Goal: Information Seeking & Learning: Learn about a topic

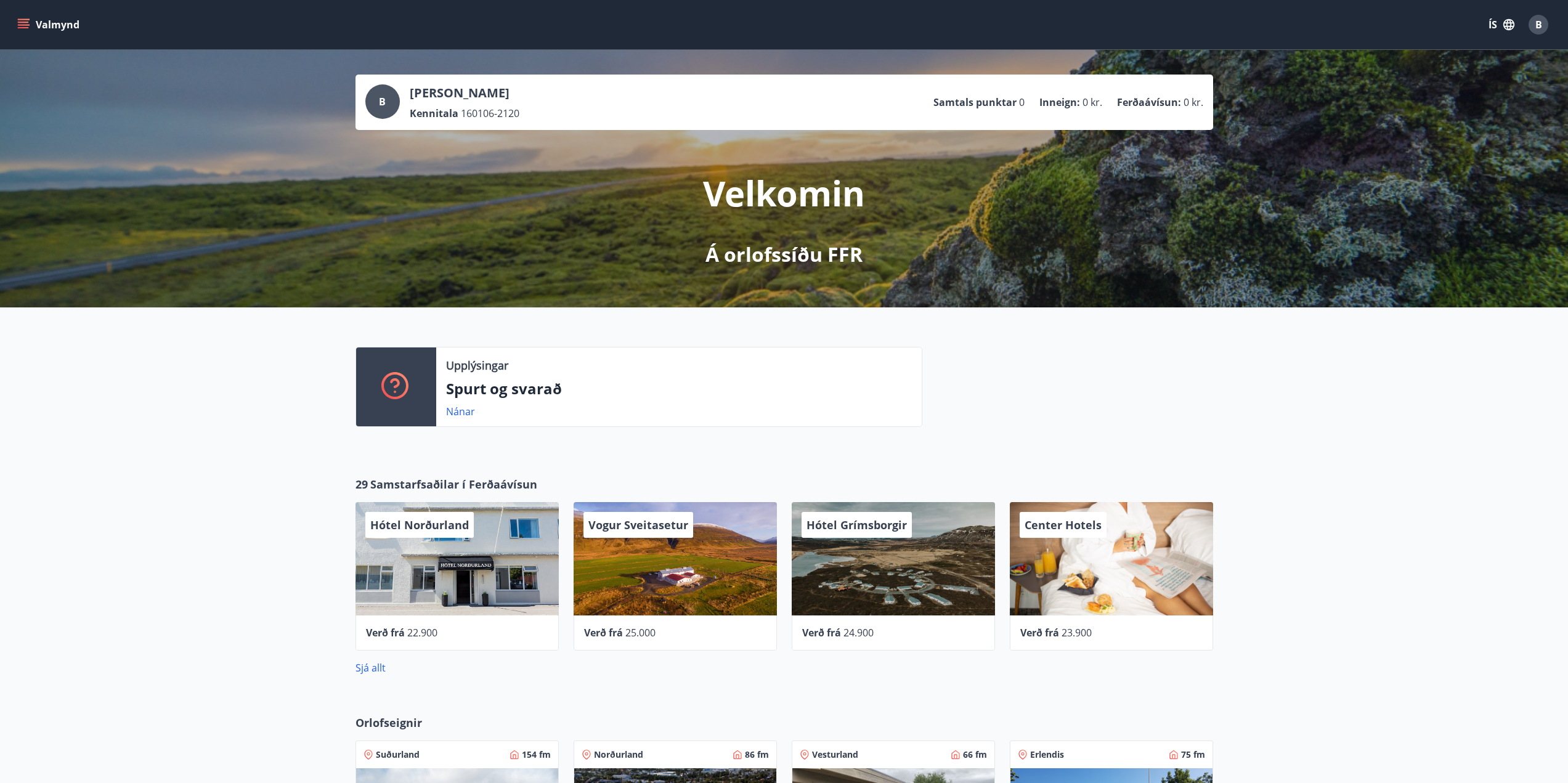
click at [18, 24] on icon "menu" at bounding box center [23, 25] width 12 height 12
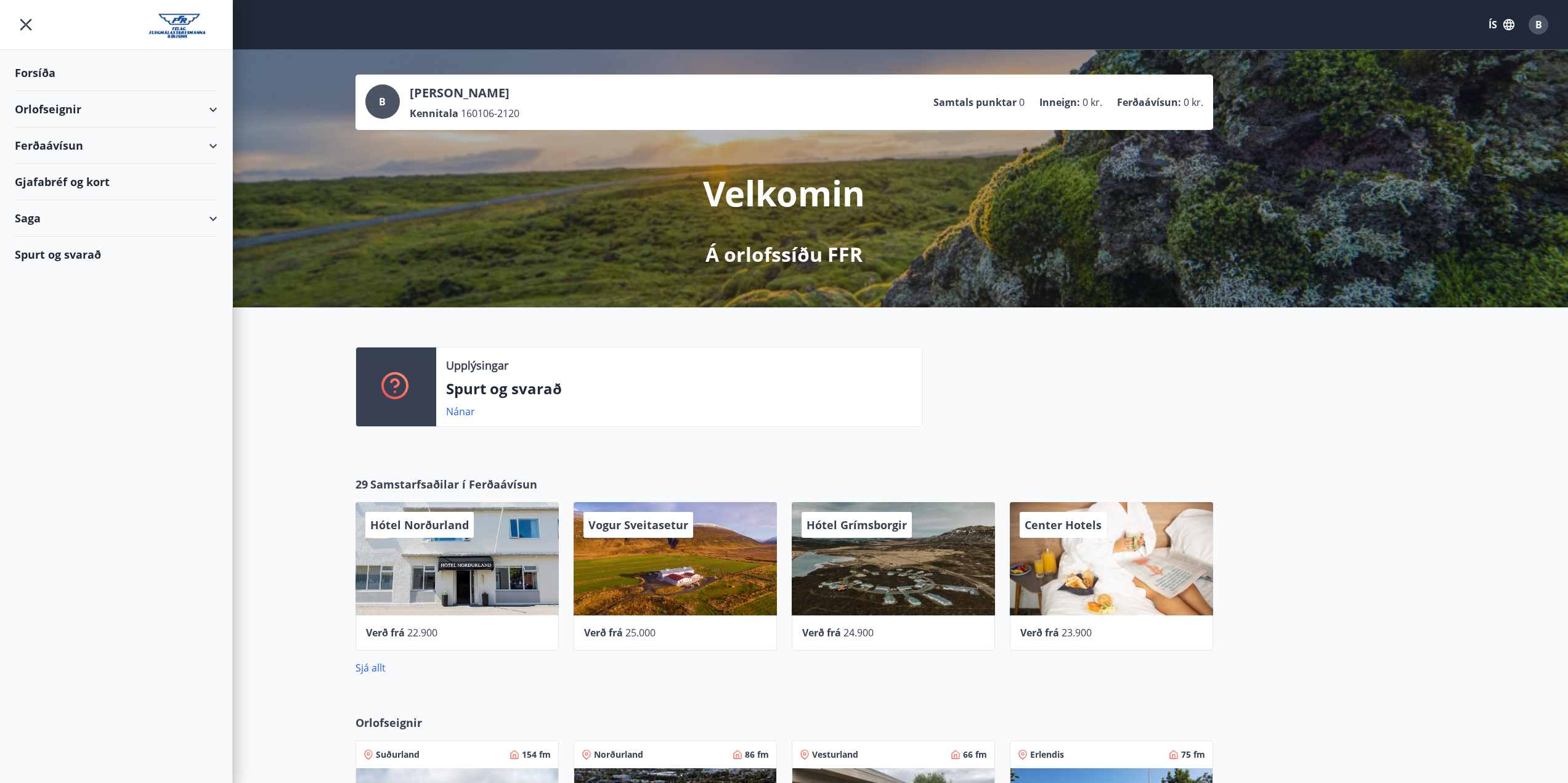
click at [76, 139] on div "Ferðaávísun" at bounding box center [116, 145] width 203 height 36
click at [50, 177] on div "Framboð" at bounding box center [116, 177] width 183 height 26
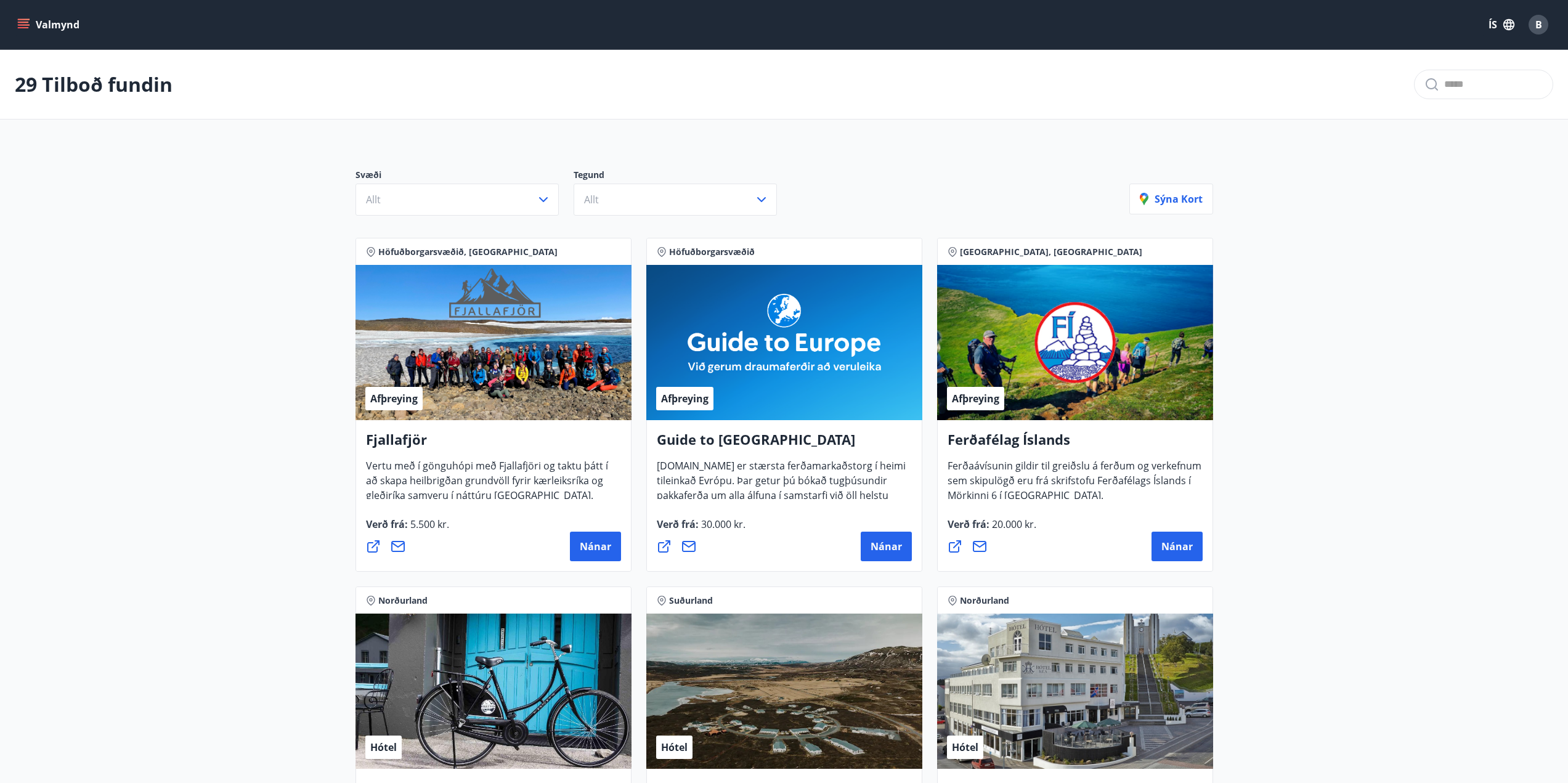
click at [14, 22] on div "Valmynd ÍS B" at bounding box center [784, 25] width 1568 height 49
click at [27, 23] on icon "menu" at bounding box center [24, 22] width 11 height 2
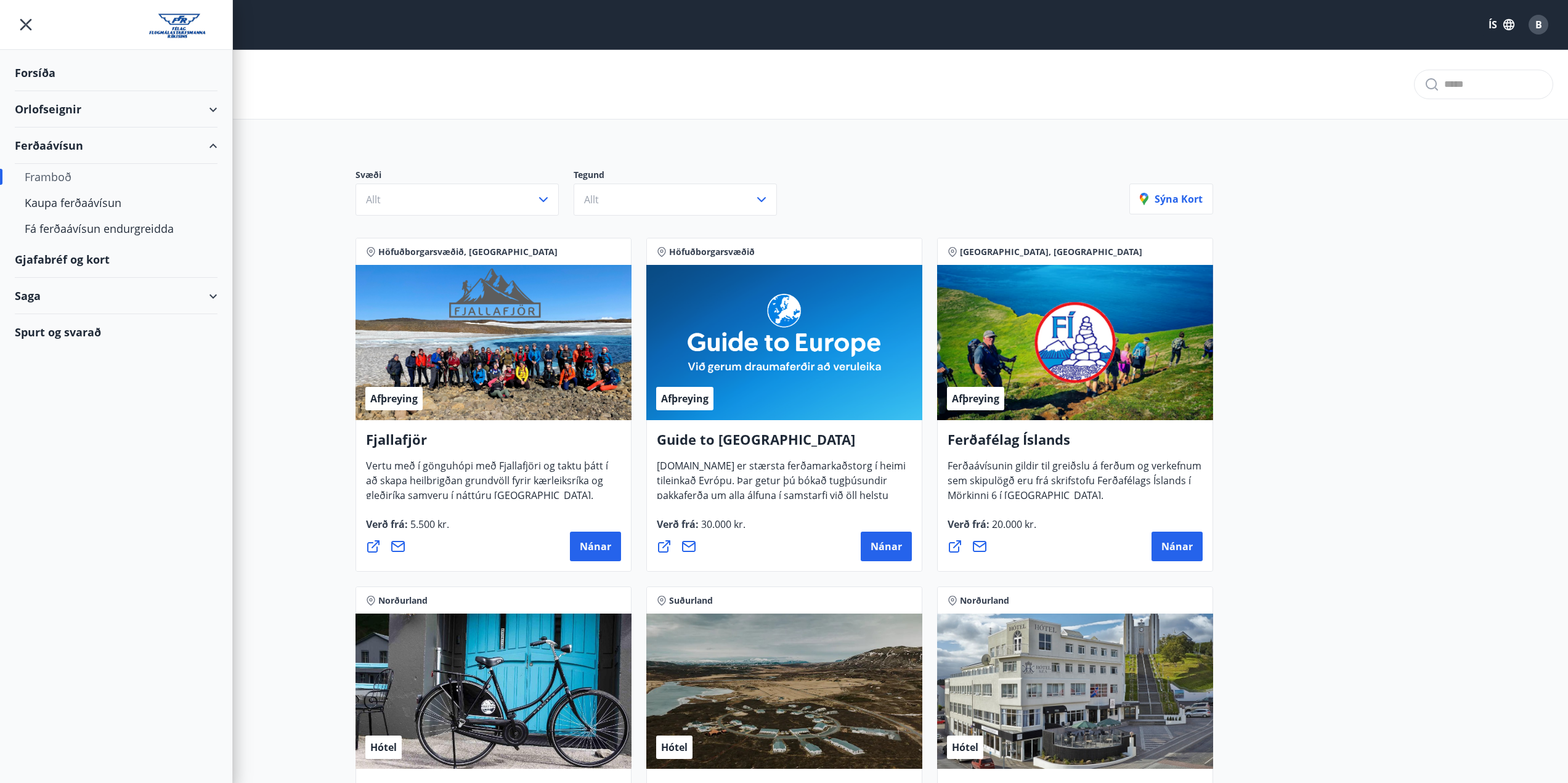
click at [114, 114] on div "Orlofseignir" at bounding box center [116, 110] width 203 height 36
click at [65, 347] on div "Saga" at bounding box center [116, 347] width 203 height 36
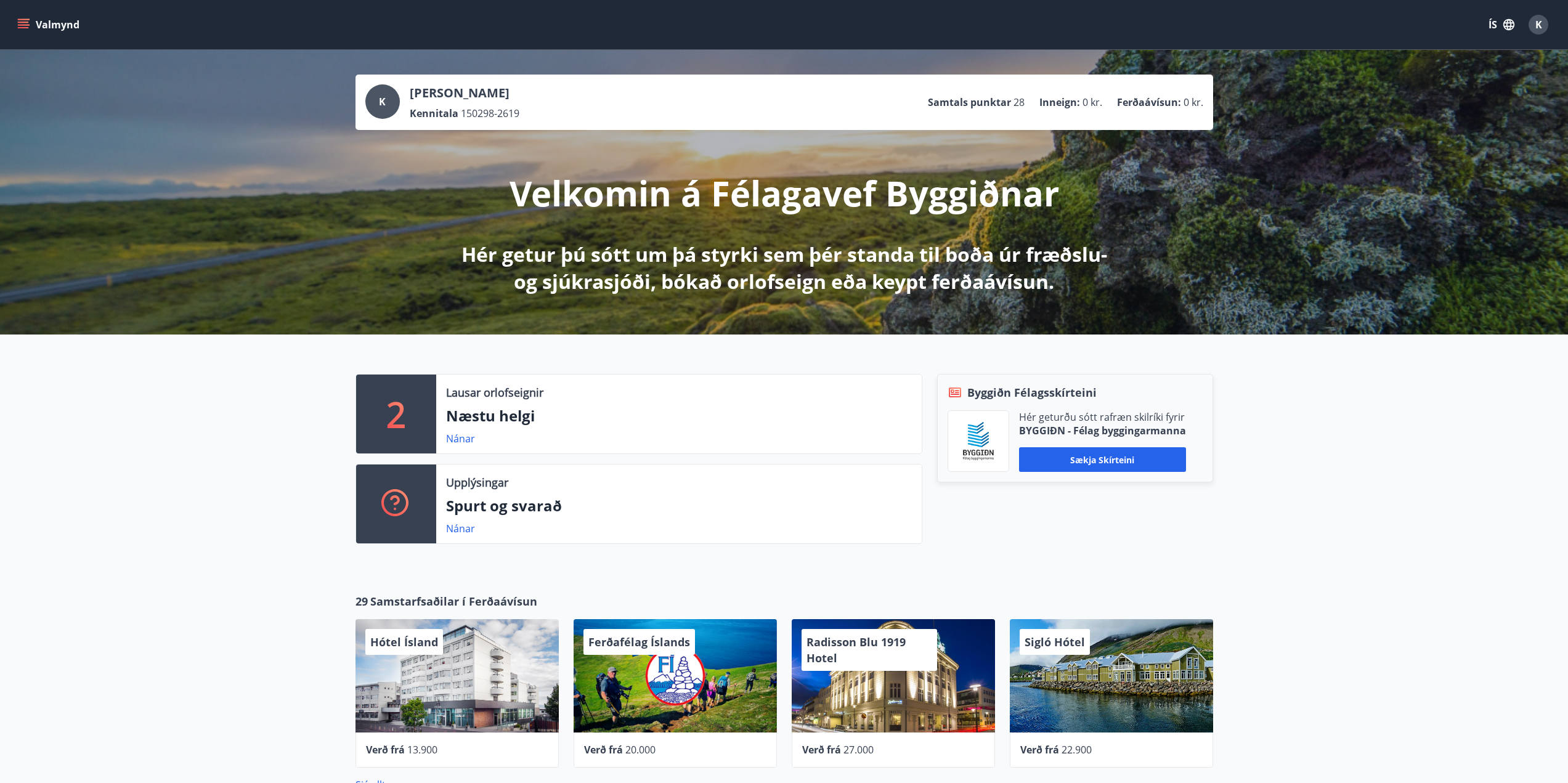
click at [26, 24] on icon "menu" at bounding box center [23, 25] width 12 height 12
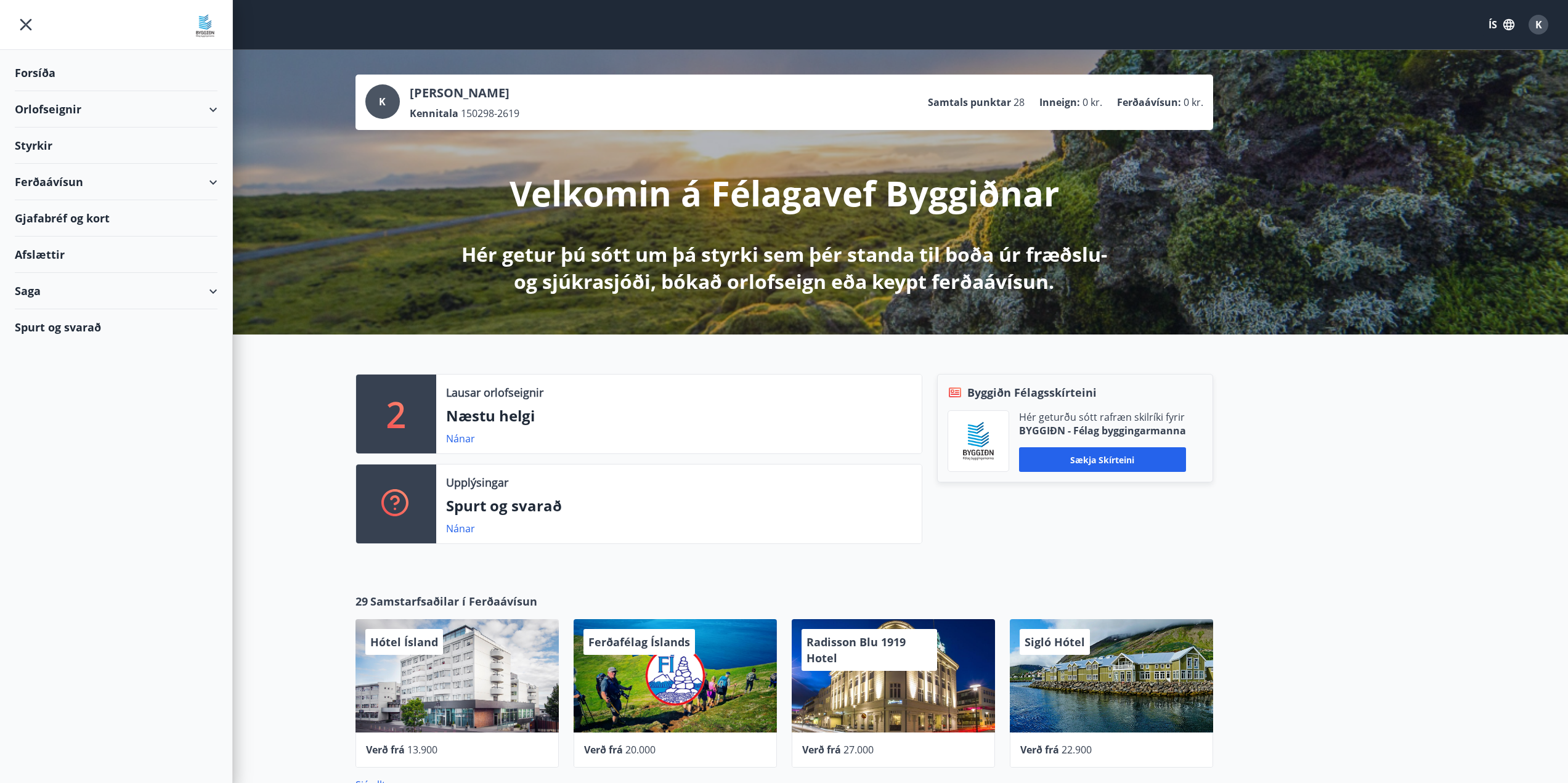
click at [74, 299] on div "Saga" at bounding box center [116, 291] width 203 height 36
click at [203, 290] on div "Saga" at bounding box center [116, 291] width 203 height 36
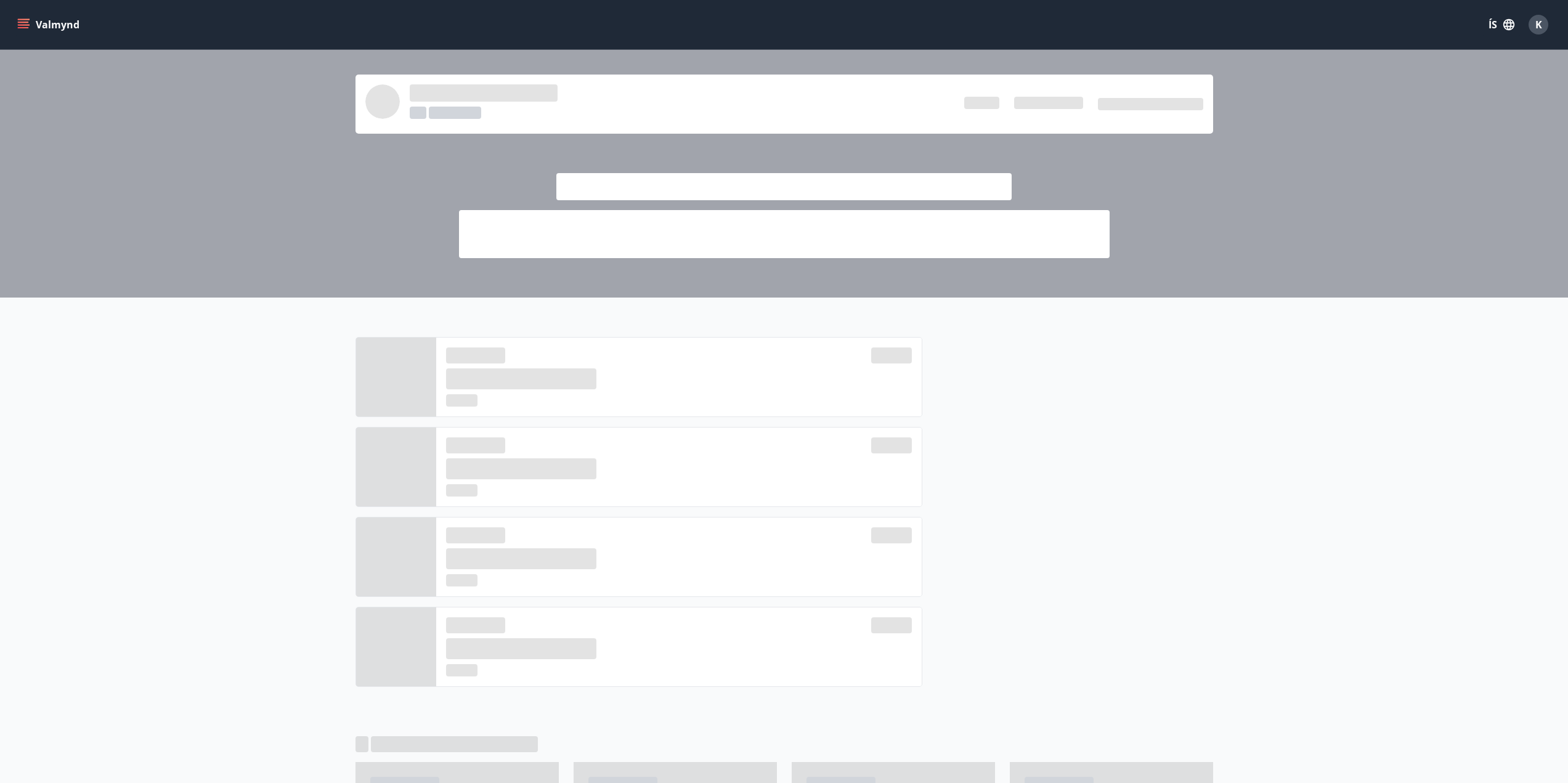
click at [16, 7] on div "Valmynd ÍS K" at bounding box center [784, 25] width 1568 height 49
click at [16, 21] on button "Valmynd" at bounding box center [49, 25] width 69 height 22
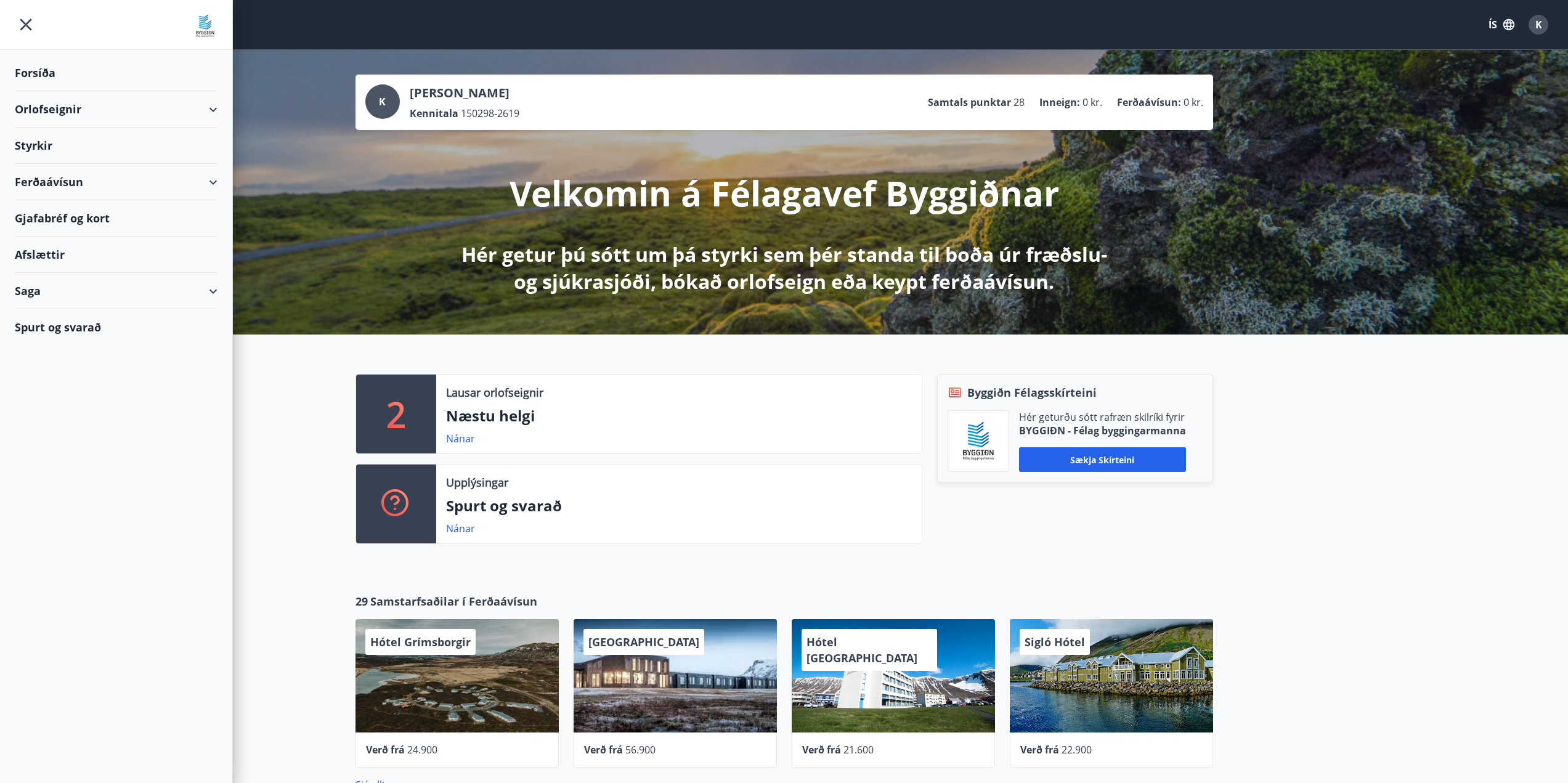
click at [148, 291] on div "Saga" at bounding box center [116, 291] width 203 height 36
click at [34, 297] on div "Saga" at bounding box center [116, 291] width 203 height 36
click at [295, 465] on div "2 Lausar orlofseignir Næstu helgi Nánar Upplýsingar Spurt og svarað Nánar Byggi…" at bounding box center [784, 454] width 1568 height 239
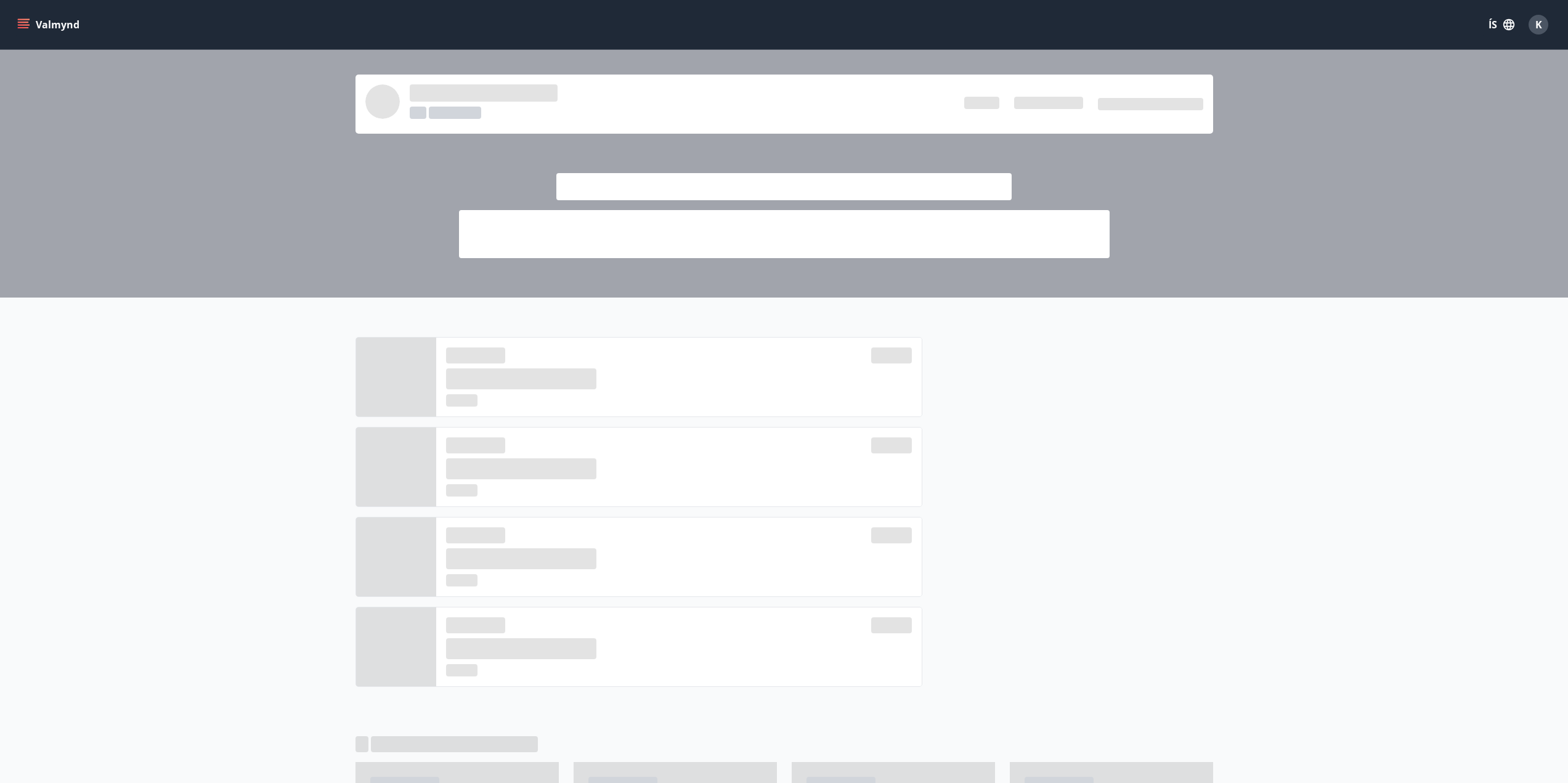
click at [27, 25] on icon "menu" at bounding box center [25, 25] width 14 height 2
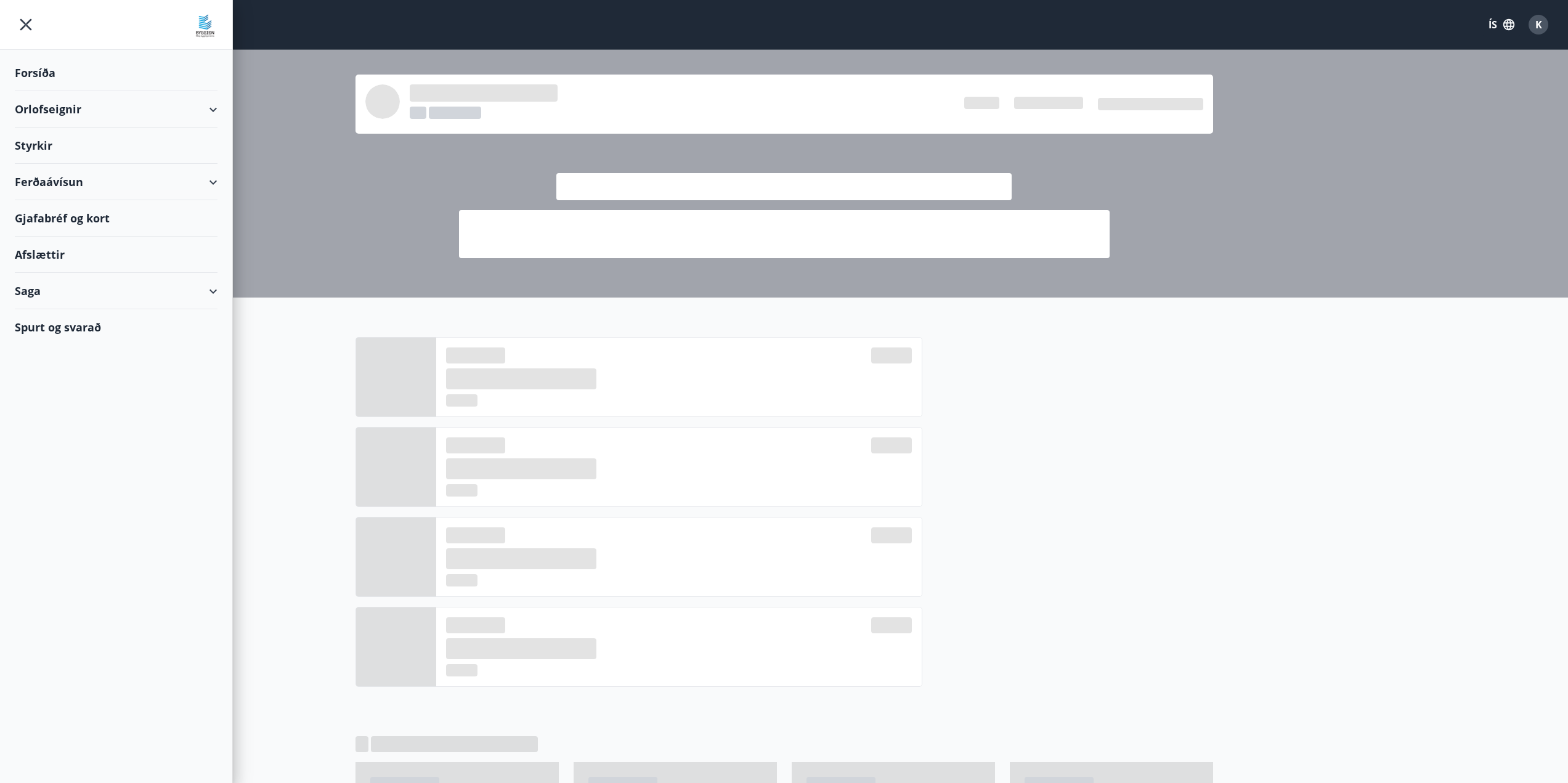
click at [79, 293] on div "Saga" at bounding box center [116, 291] width 203 height 36
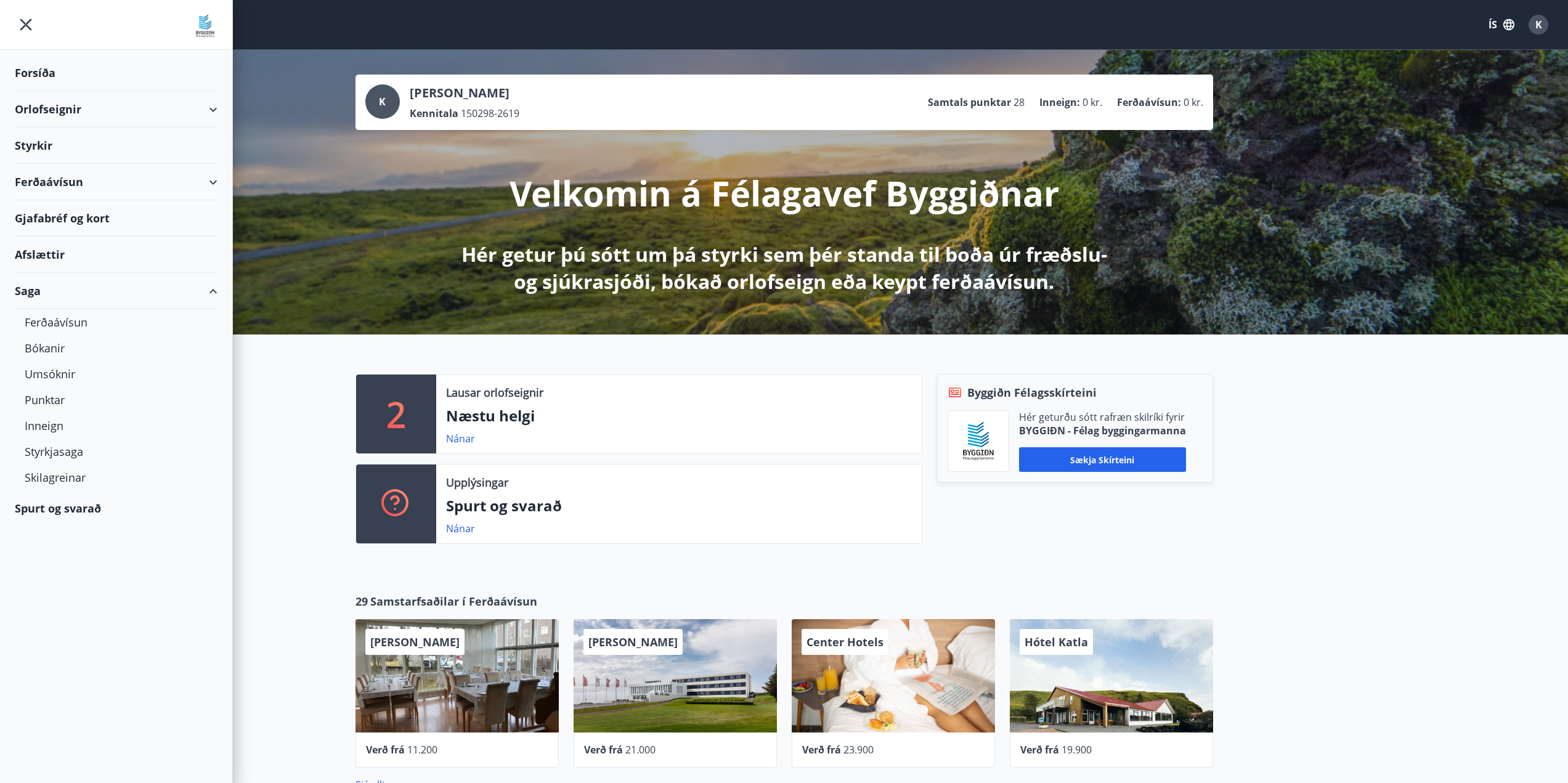
click at [72, 184] on div "Ferðaávísun" at bounding box center [116, 182] width 203 height 36
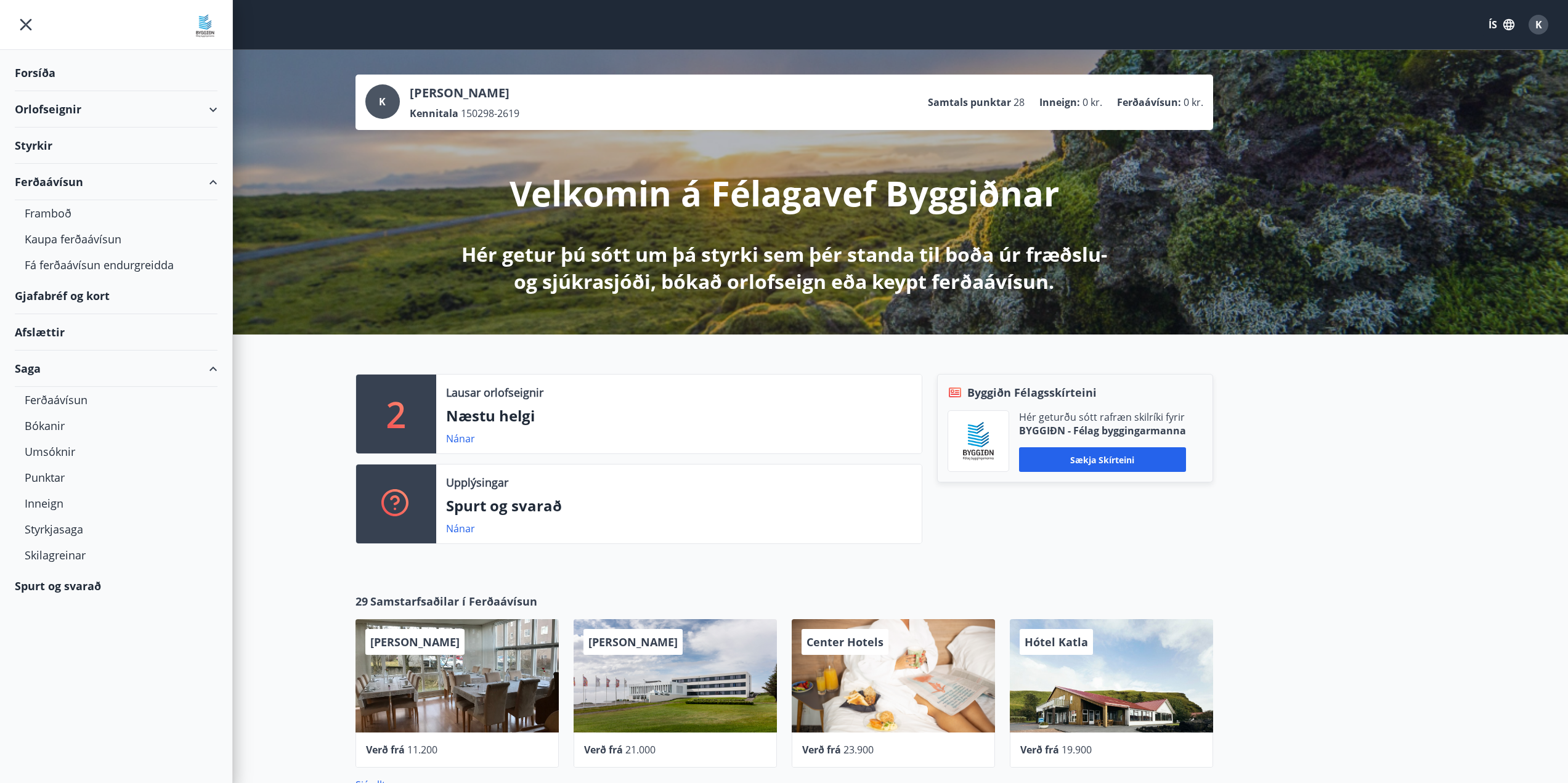
click at [119, 101] on div "Orlofseignir" at bounding box center [116, 110] width 203 height 36
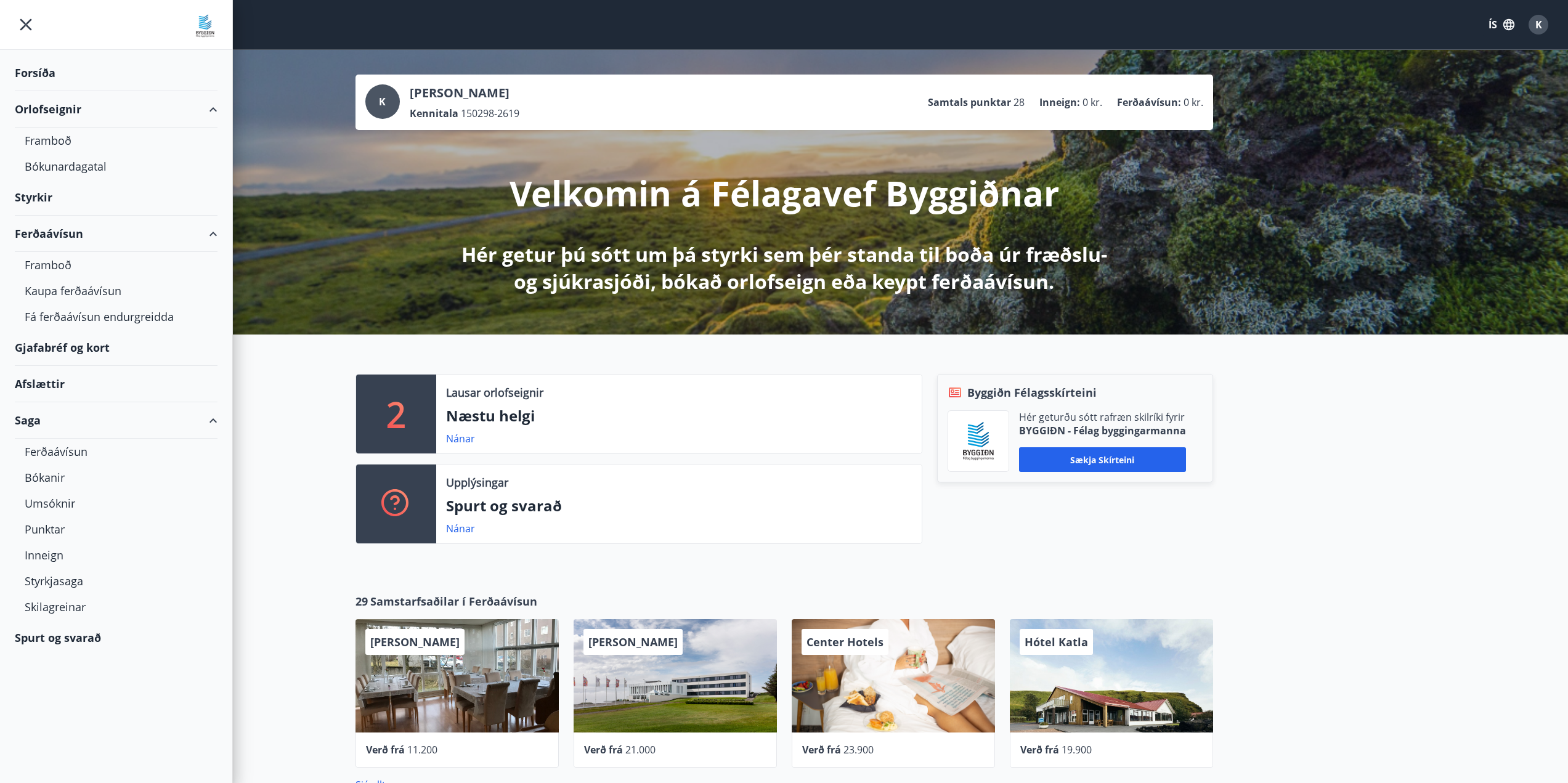
click at [1387, 558] on div "2 Lausar orlofseignir Næstu helgi Nánar Upplýsingar Spurt og svarað Nánar Byggi…" at bounding box center [784, 454] width 1568 height 239
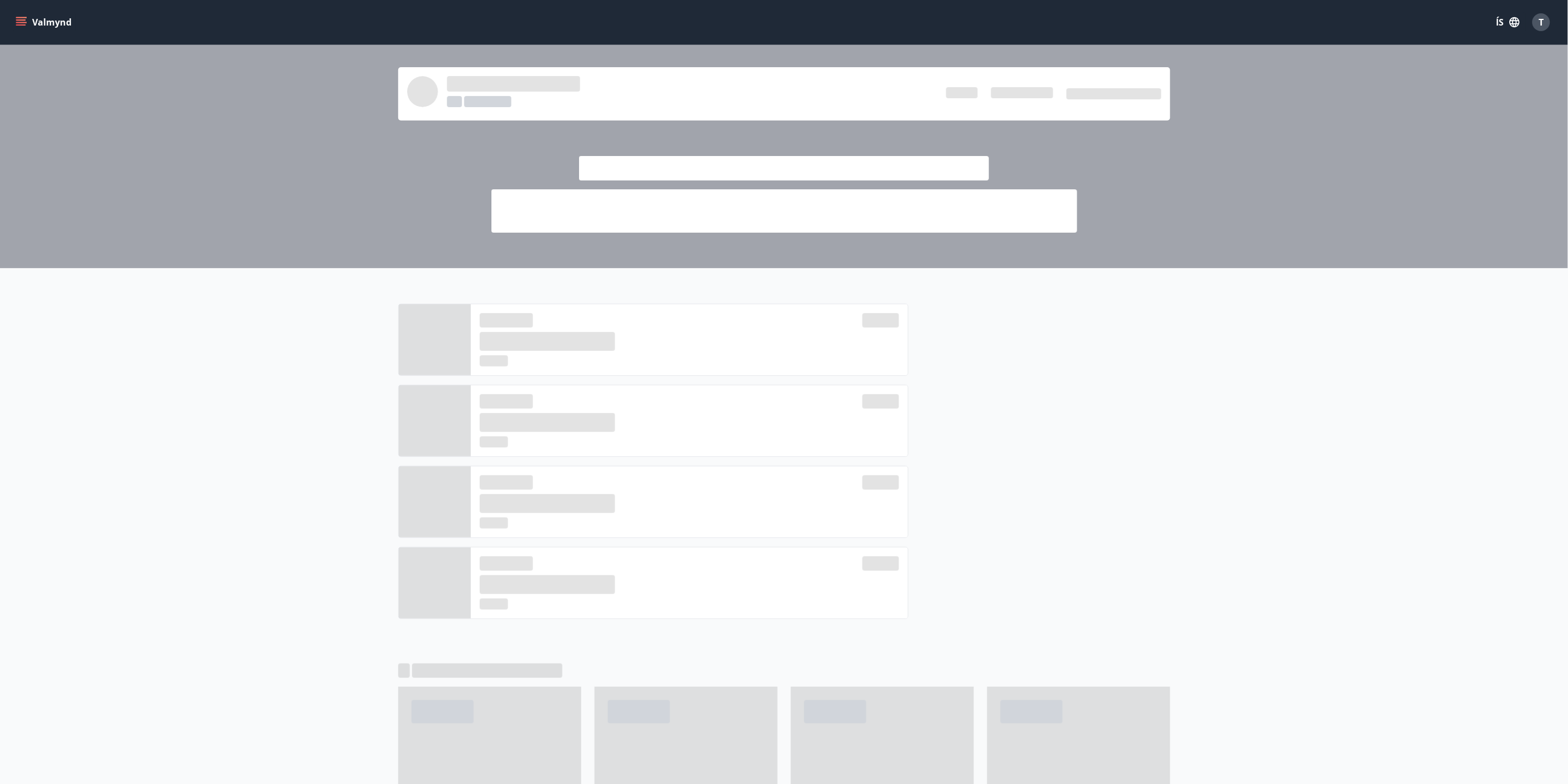
click at [26, 22] on icon "menu" at bounding box center [22, 22] width 13 height 1
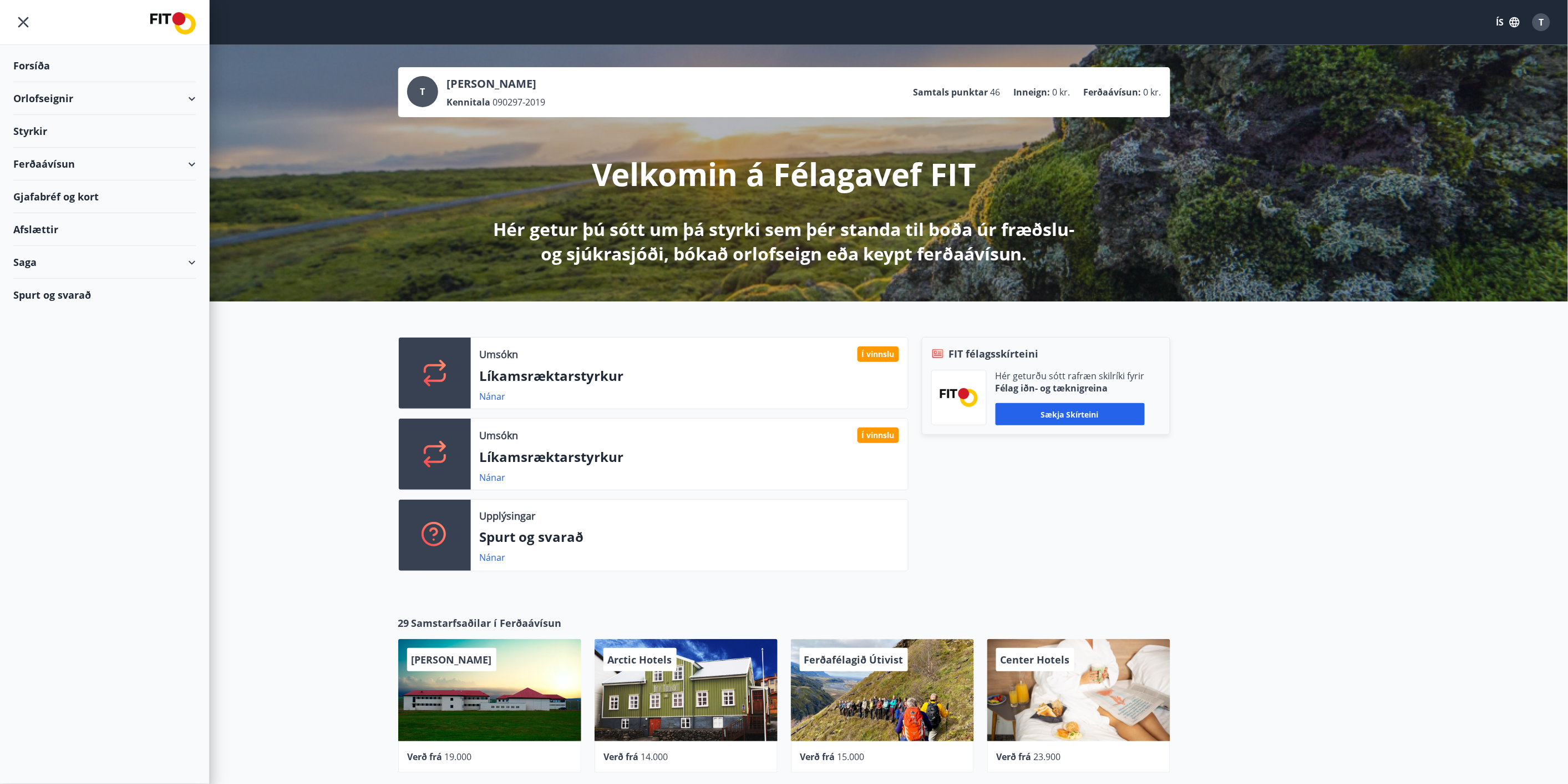
click at [82, 247] on div "Saga" at bounding box center [104, 262] width 182 height 32
click at [20, 18] on icon "menu" at bounding box center [24, 22] width 10 height 10
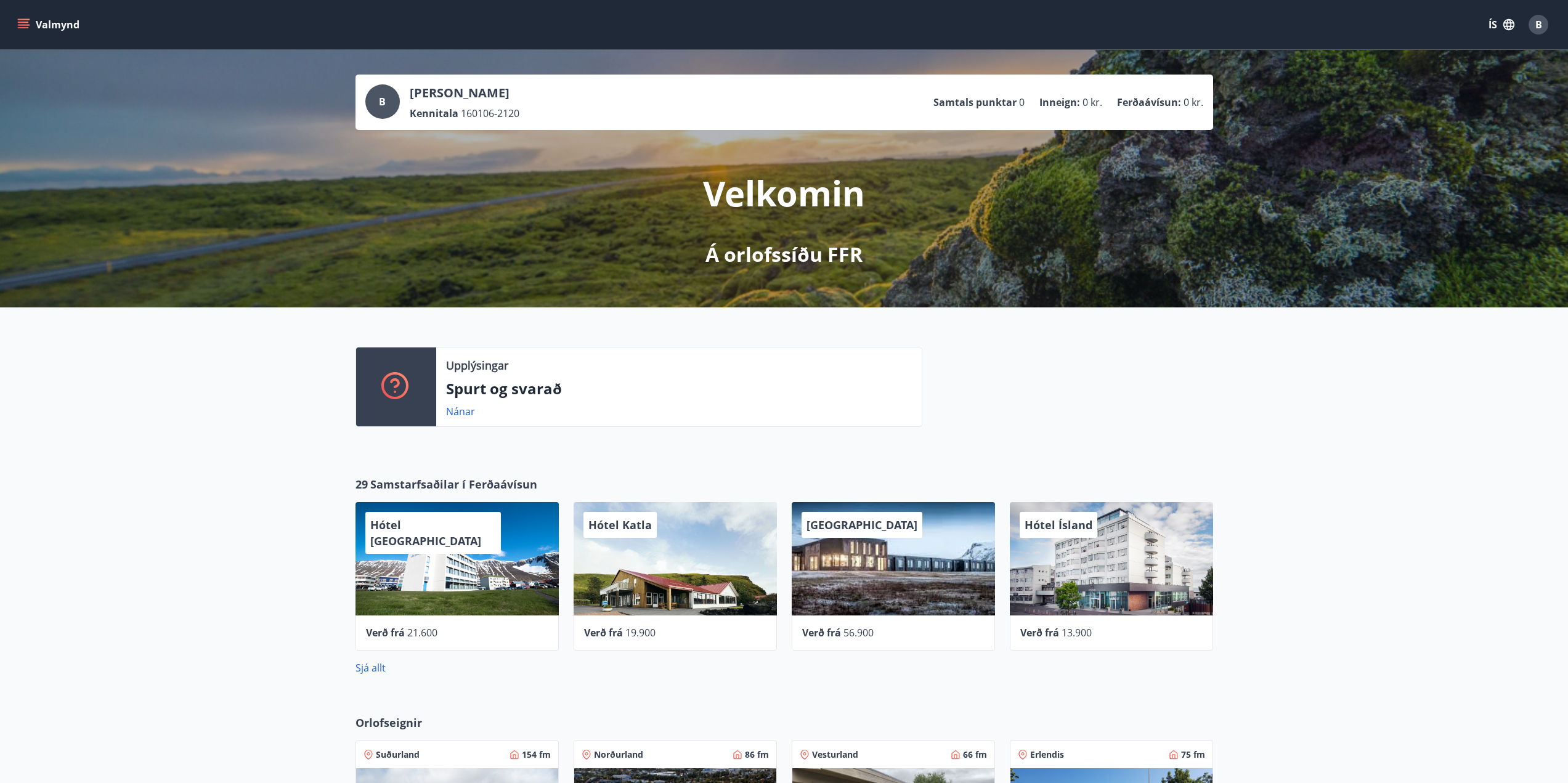
click at [31, 26] on button "Valmynd" at bounding box center [49, 25] width 69 height 22
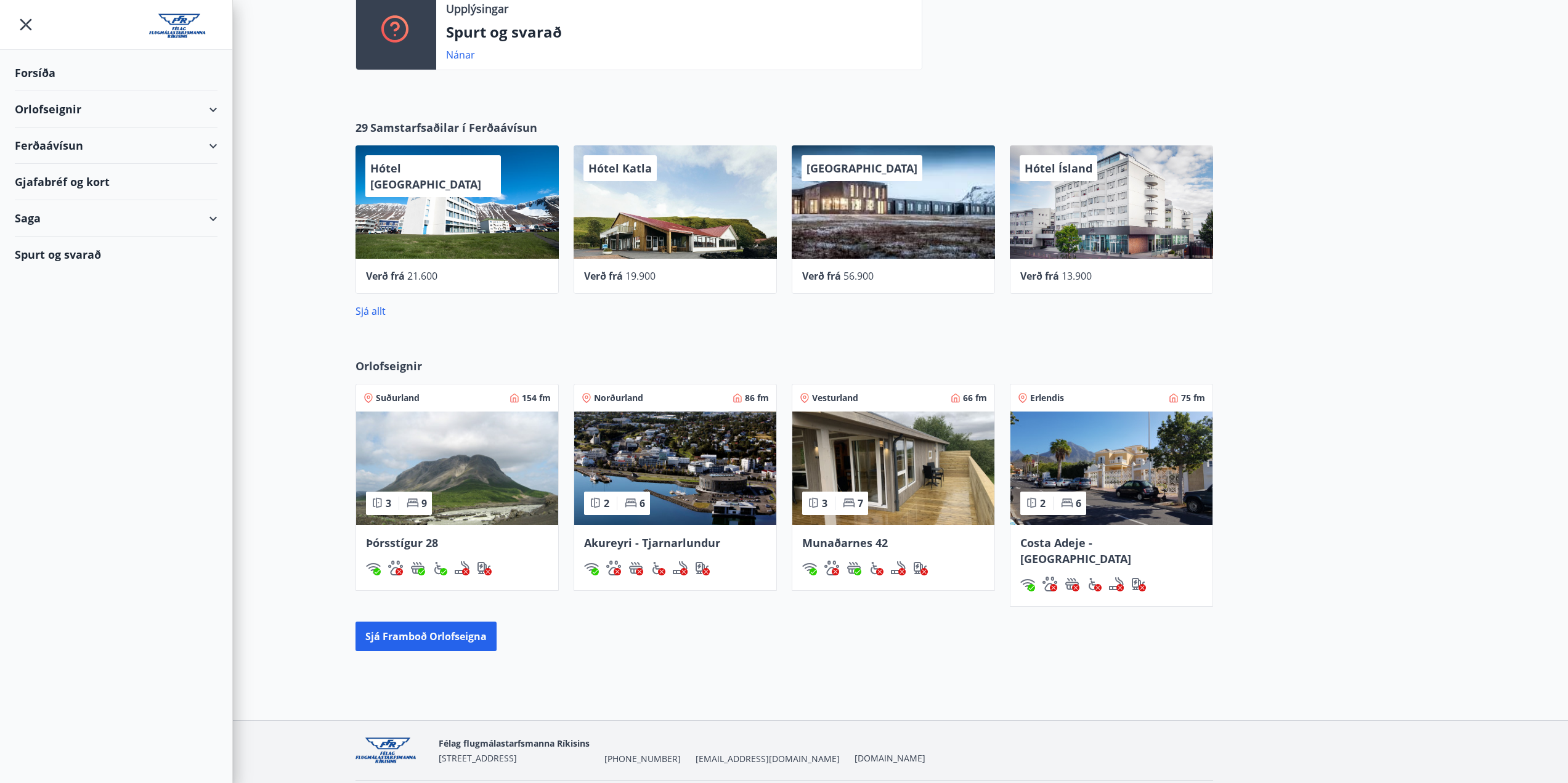
scroll to position [382, 0]
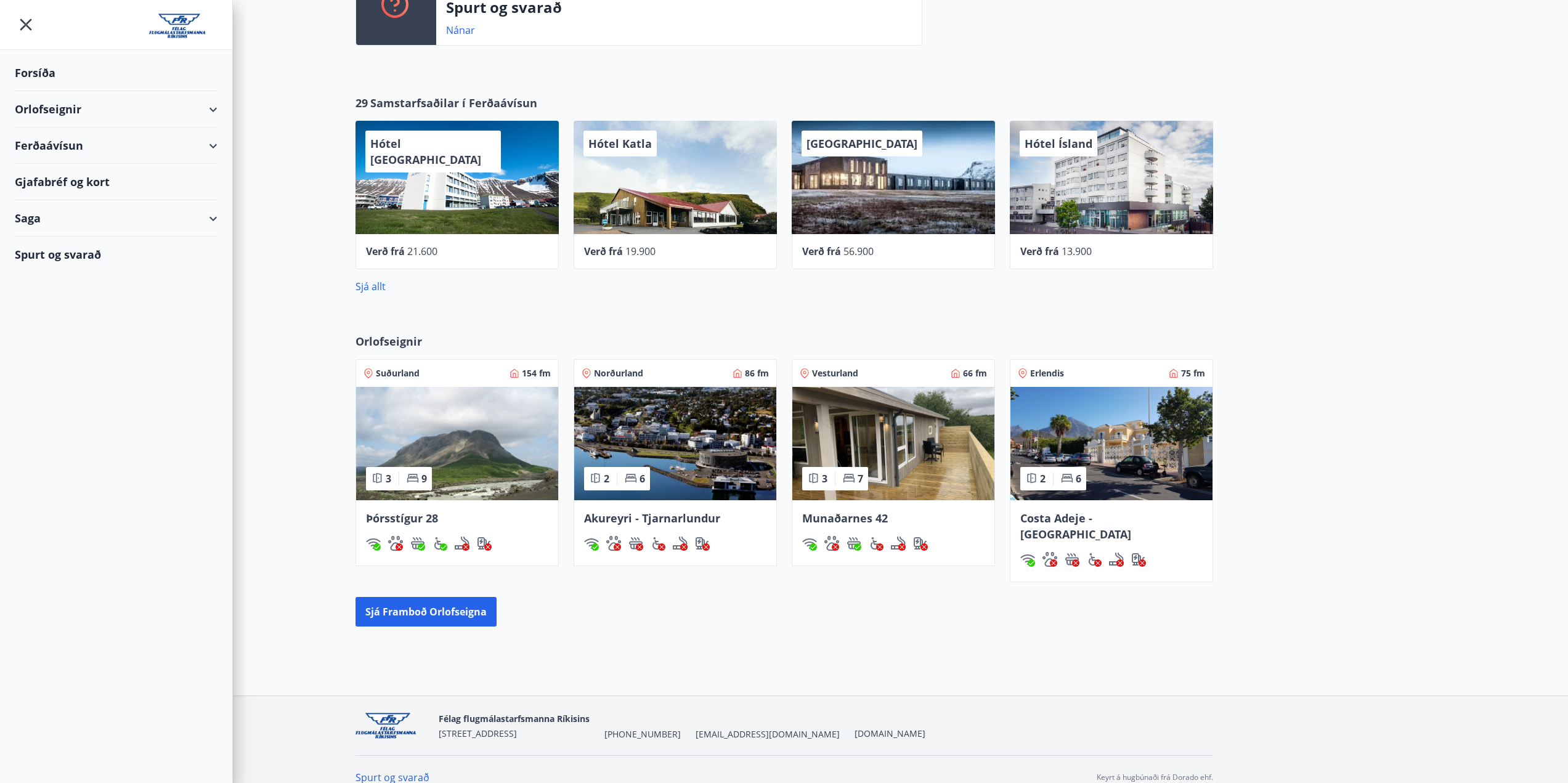
click at [492, 492] on img at bounding box center [457, 443] width 202 height 114
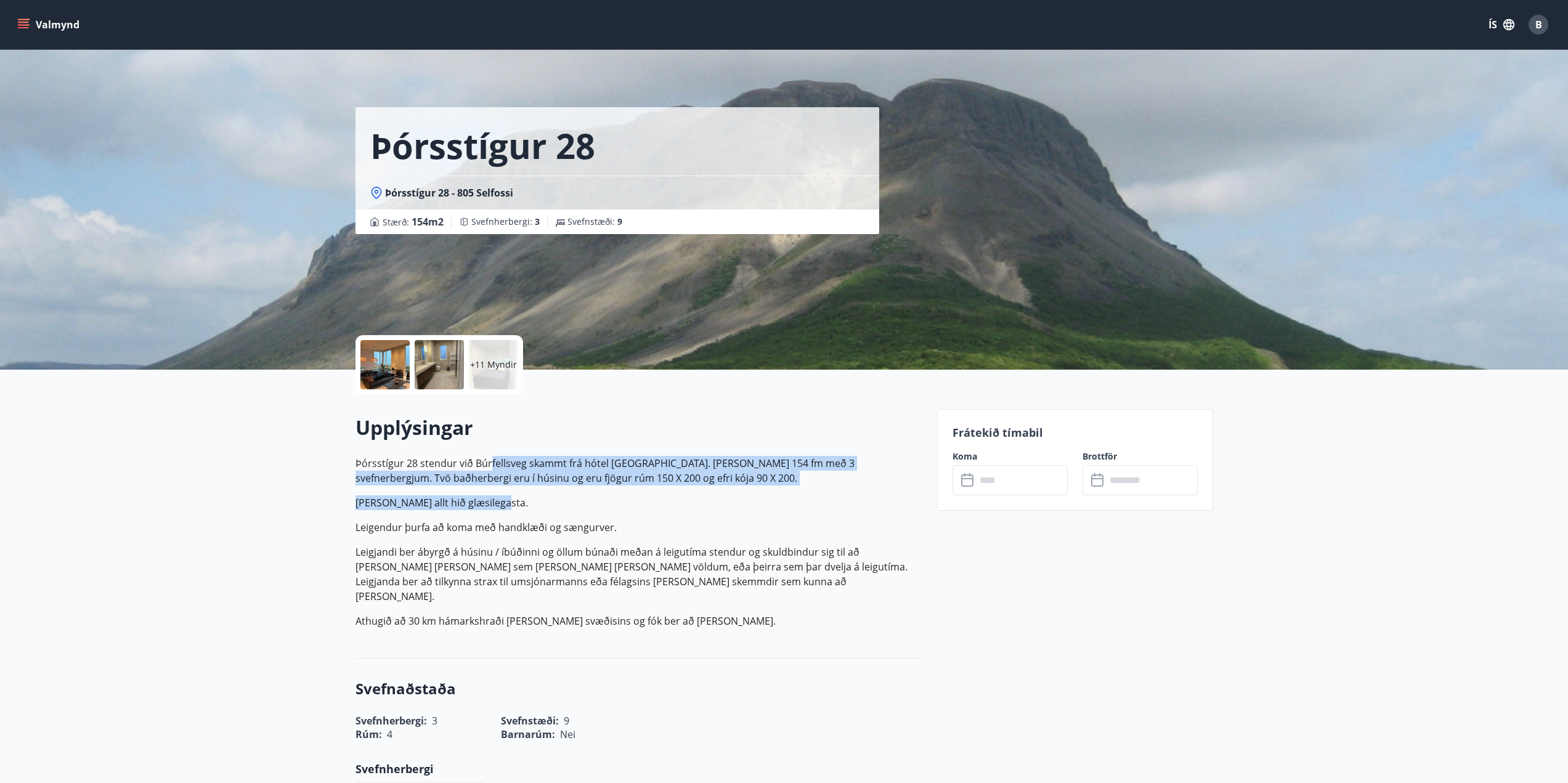
drag, startPoint x: 487, startPoint y: 462, endPoint x: 650, endPoint y: 493, distance: 165.9
click at [650, 493] on p "Þórsstígur 28 stendur við Búrfellsveg skammt frá hótel [GEOGRAPHIC_DATA]. [PERS…" at bounding box center [639, 542] width 567 height 172
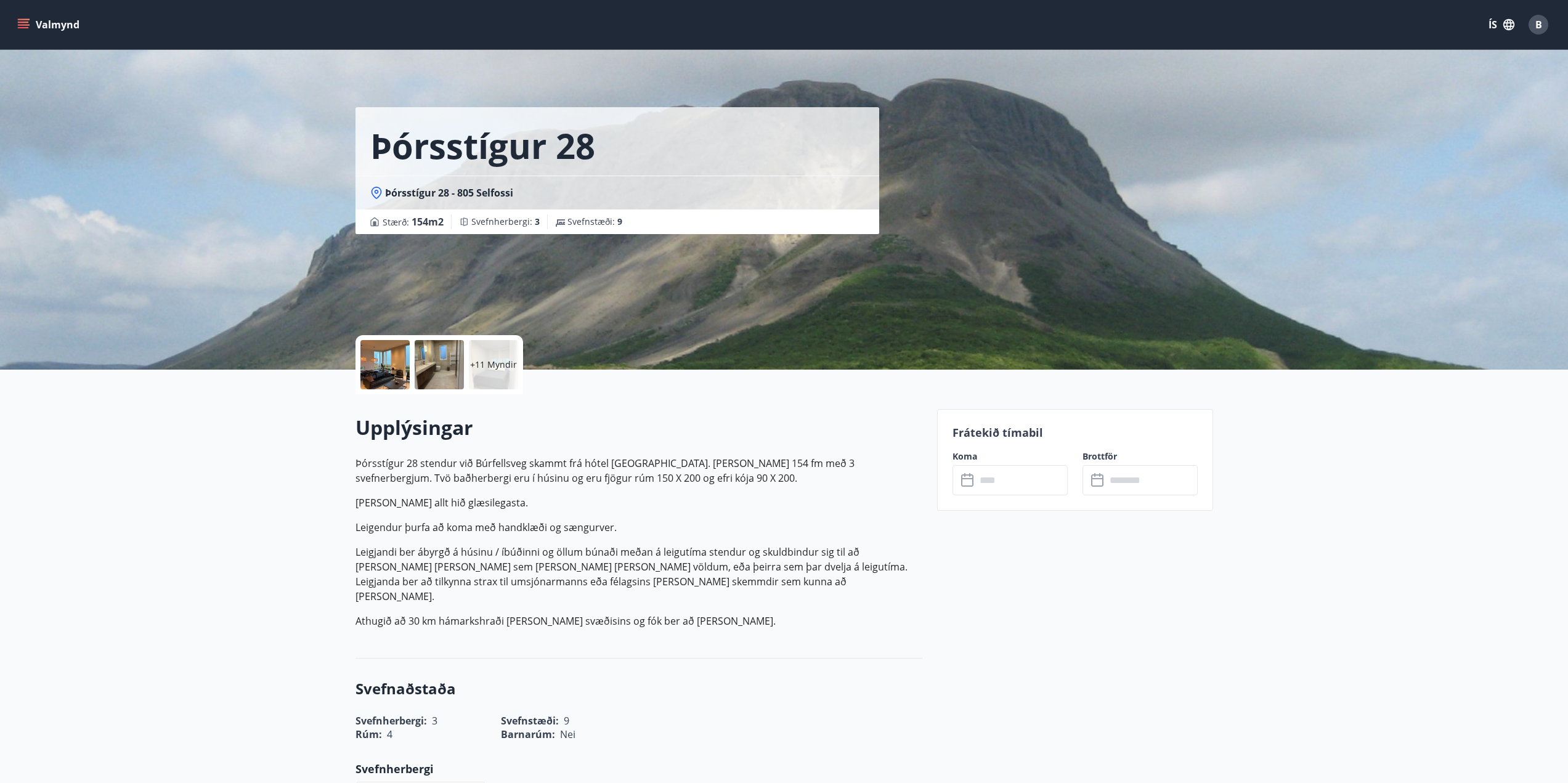
click at [388, 377] on div at bounding box center [385, 365] width 49 height 49
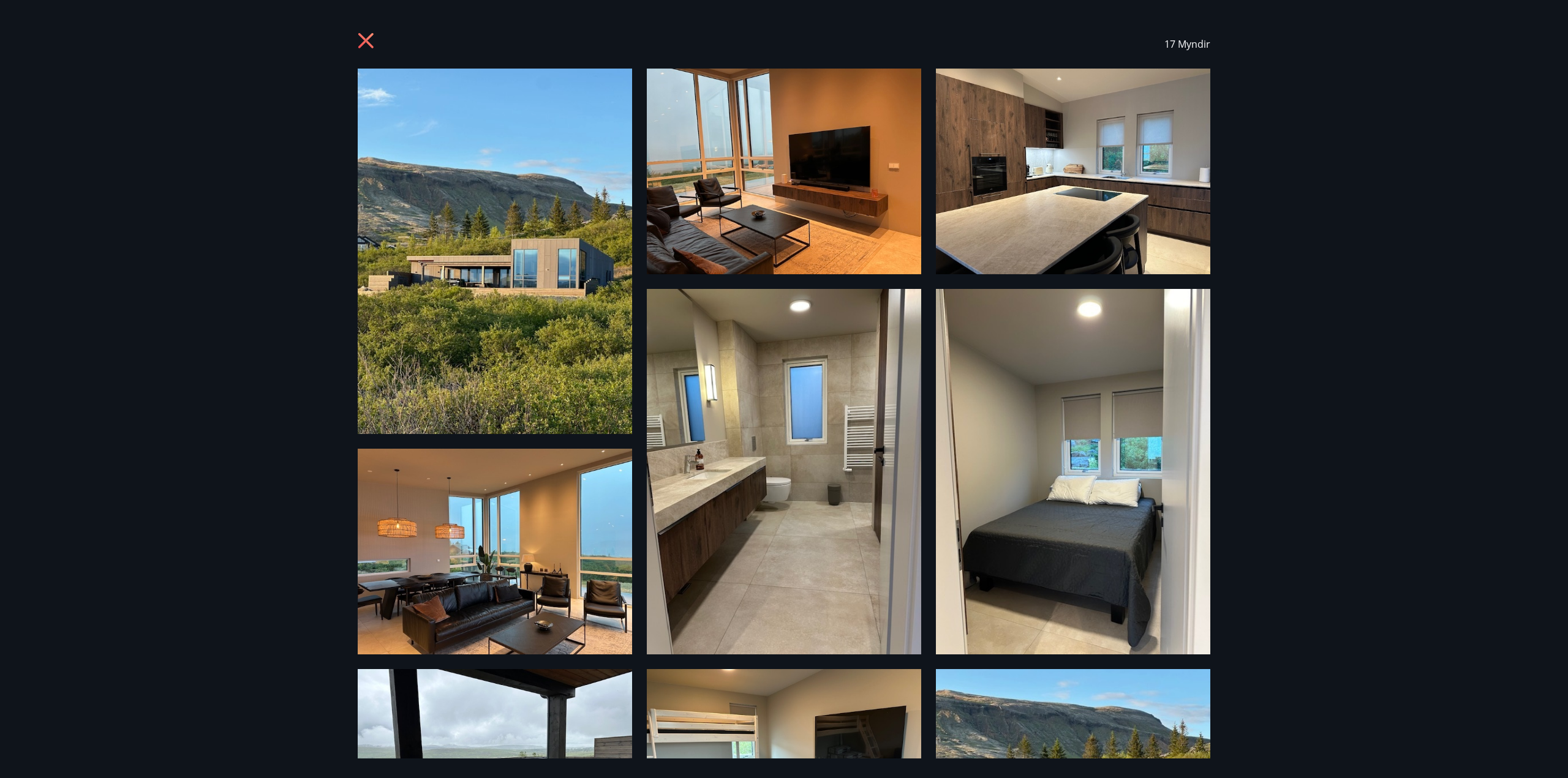
click at [361, 38] on icon at bounding box center [367, 42] width 19 height 19
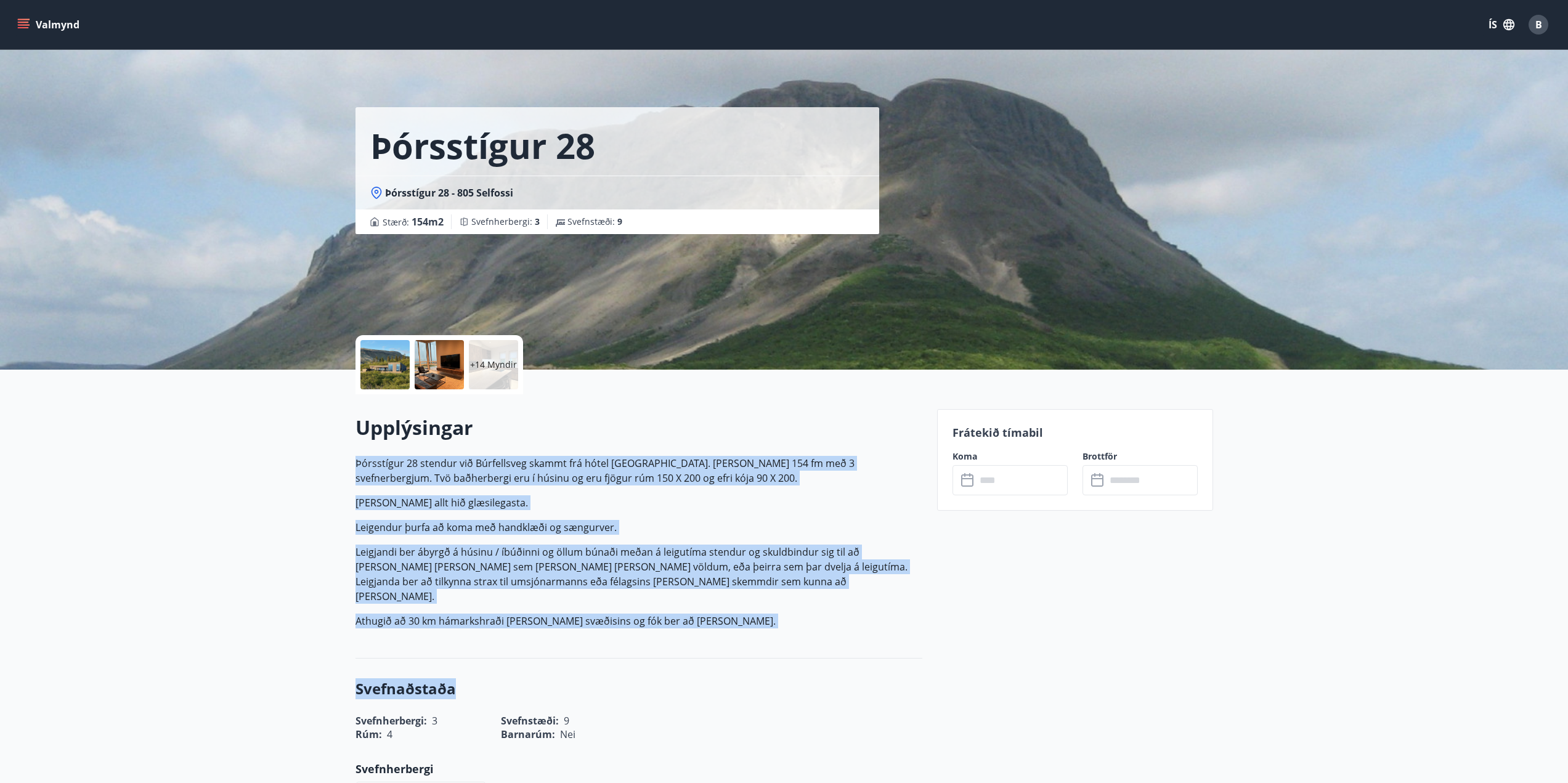
drag, startPoint x: 346, startPoint y: 447, endPoint x: 713, endPoint y: 648, distance: 418.4
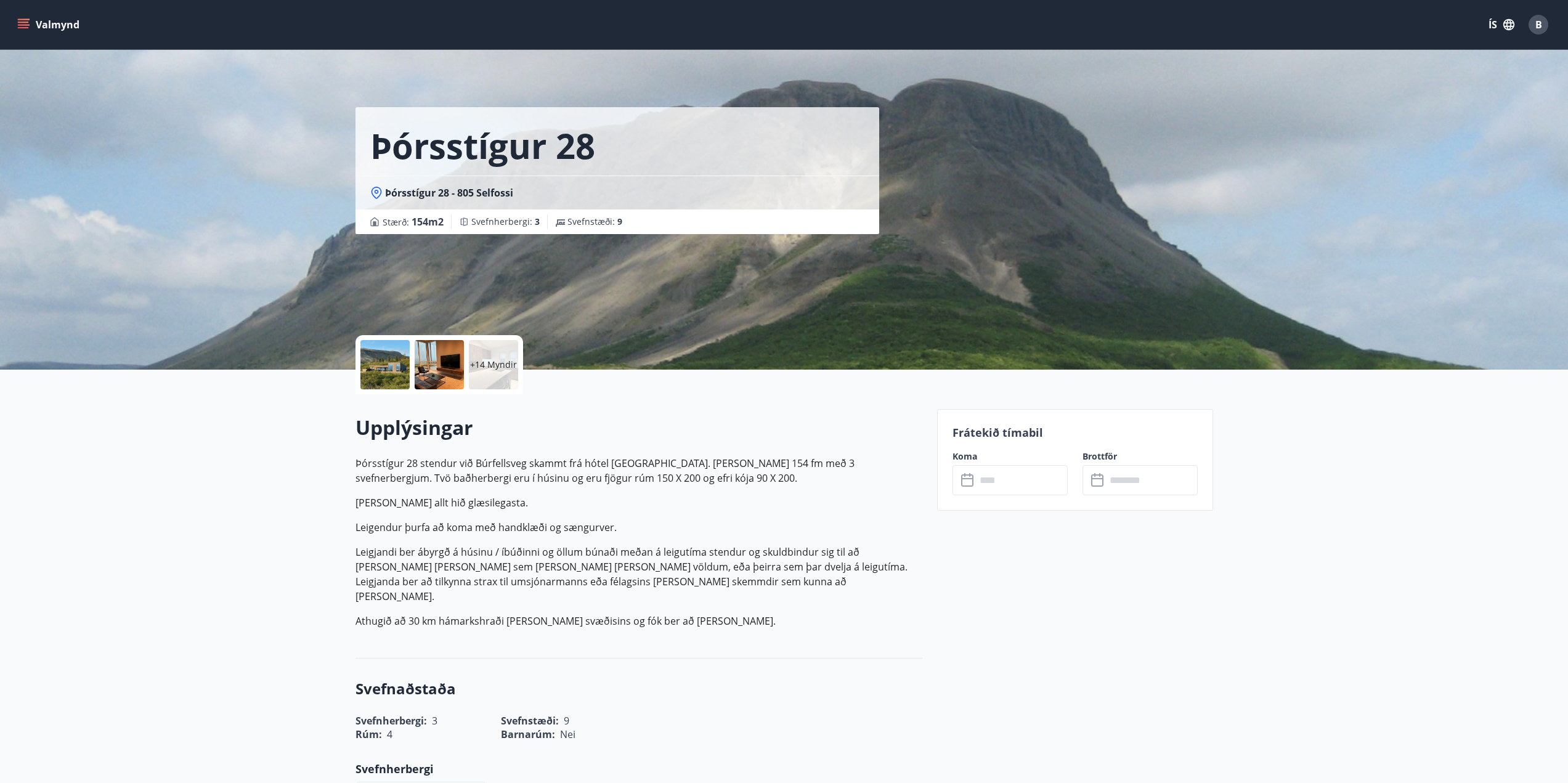
click at [394, 371] on div at bounding box center [385, 365] width 49 height 49
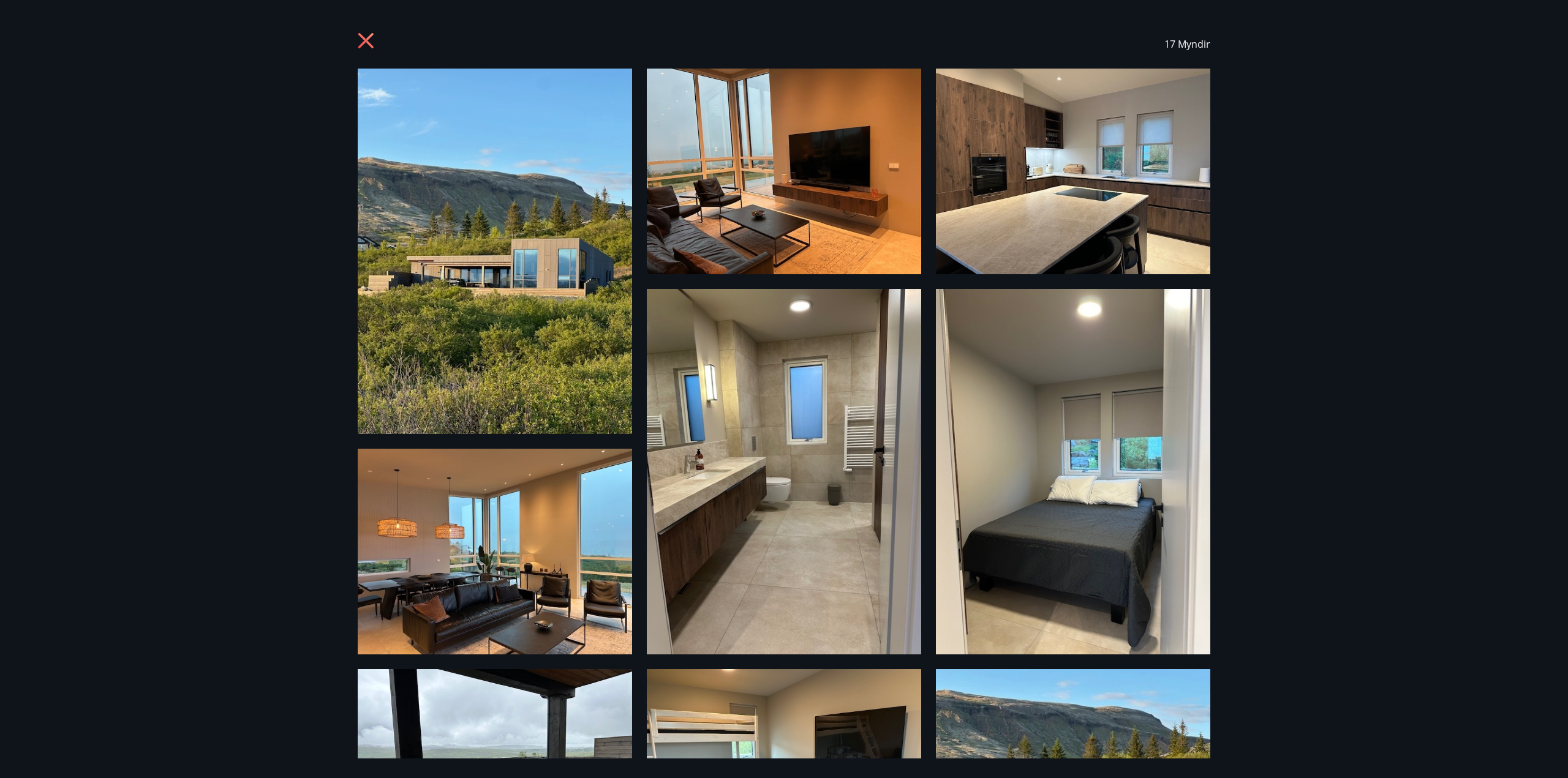
click at [370, 38] on icon at bounding box center [366, 41] width 15 height 15
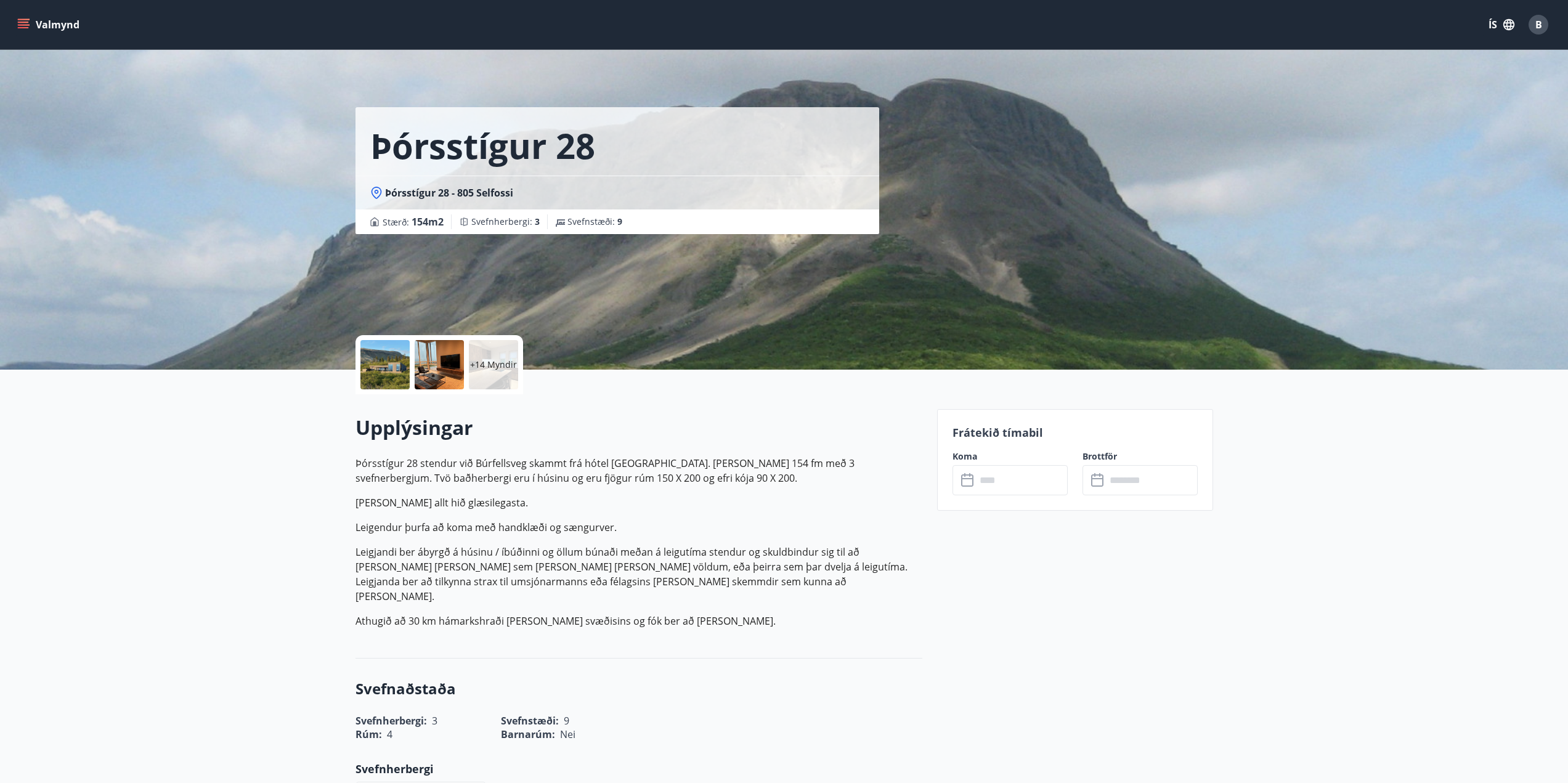
click at [27, 26] on icon "menu" at bounding box center [23, 25] width 12 height 12
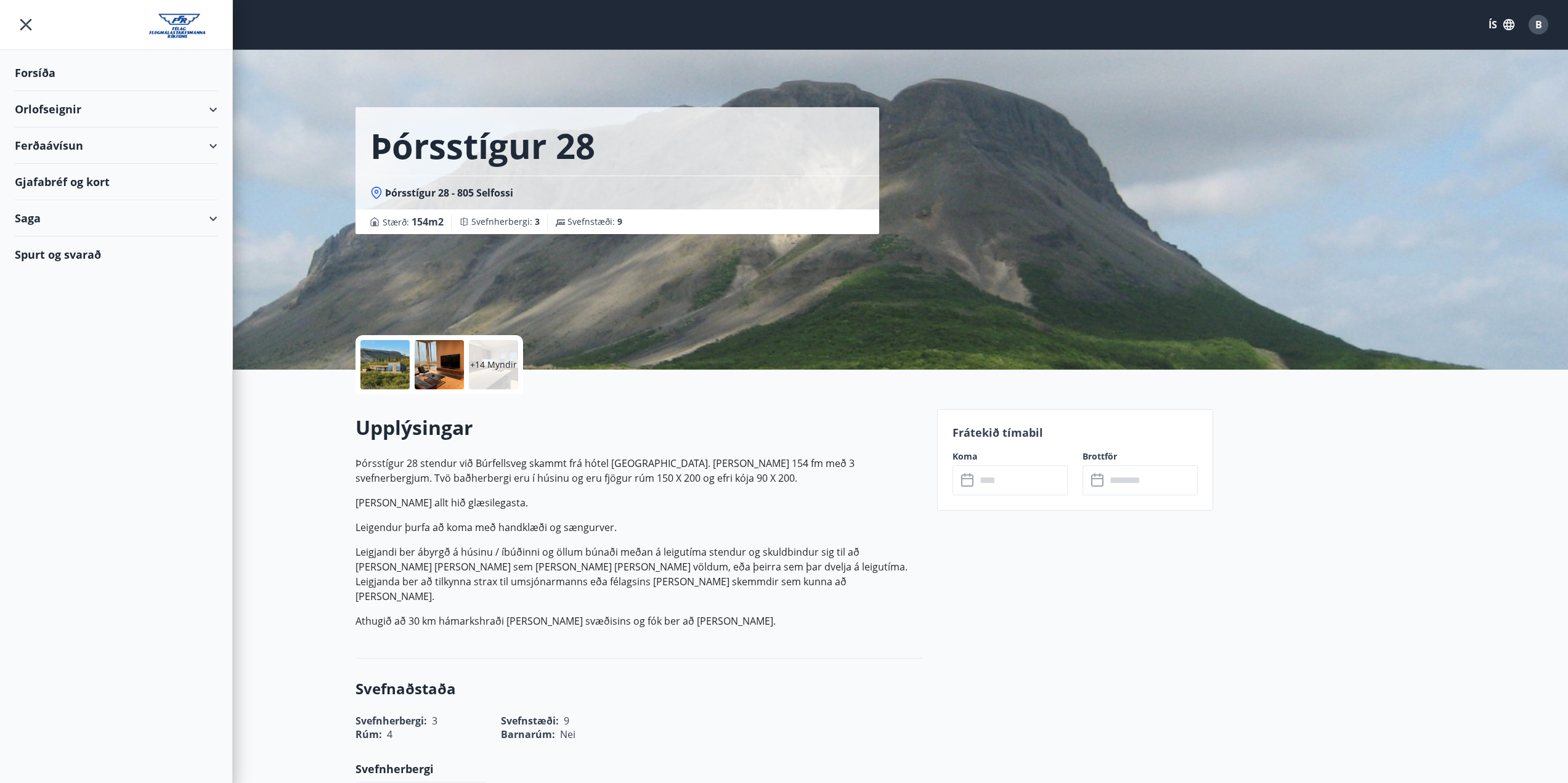
drag, startPoint x: 497, startPoint y: 539, endPoint x: 498, endPoint y: 532, distance: 7.1
click at [497, 538] on p "Þórsstígur 28 stendur við Búrfellsveg skammt frá hótel [GEOGRAPHIC_DATA]. [PERS…" at bounding box center [639, 542] width 567 height 172
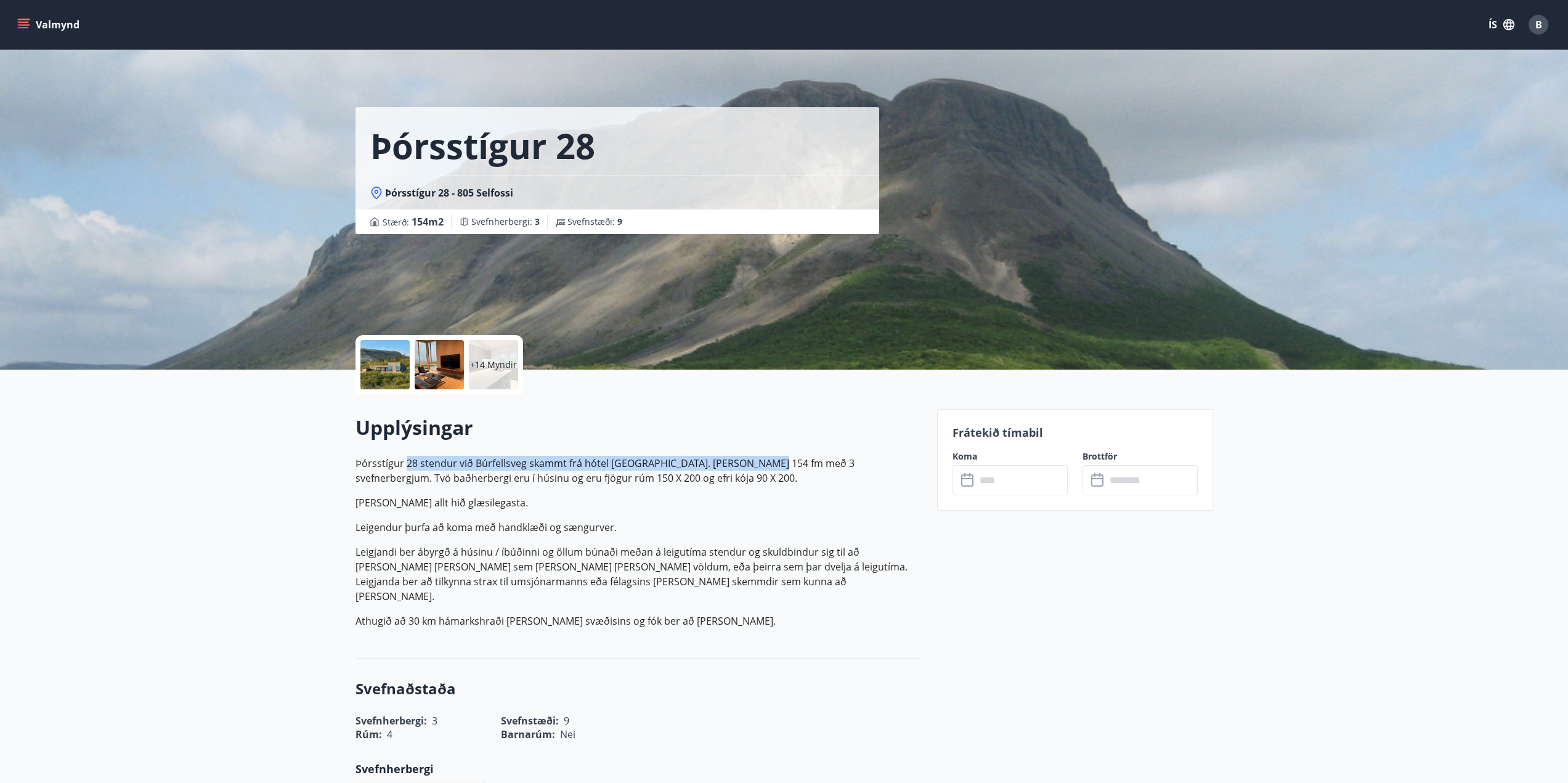
drag, startPoint x: 407, startPoint y: 468, endPoint x: 765, endPoint y: 452, distance: 358.4
click at [765, 452] on div "Upplýsingar Þórsstígur 28 stendur við Búrfellsveg skammt frá hótel [GEOGRAPHIC_…" at bounding box center [639, 526] width 567 height 224
drag, startPoint x: 840, startPoint y: 445, endPoint x: 914, endPoint y: 469, distance: 77.8
click at [914, 469] on div "Upplýsingar Þórsstígur 28 stendur við Búrfellsveg skammt frá hótel [GEOGRAPHIC_…" at bounding box center [639, 526] width 567 height 224
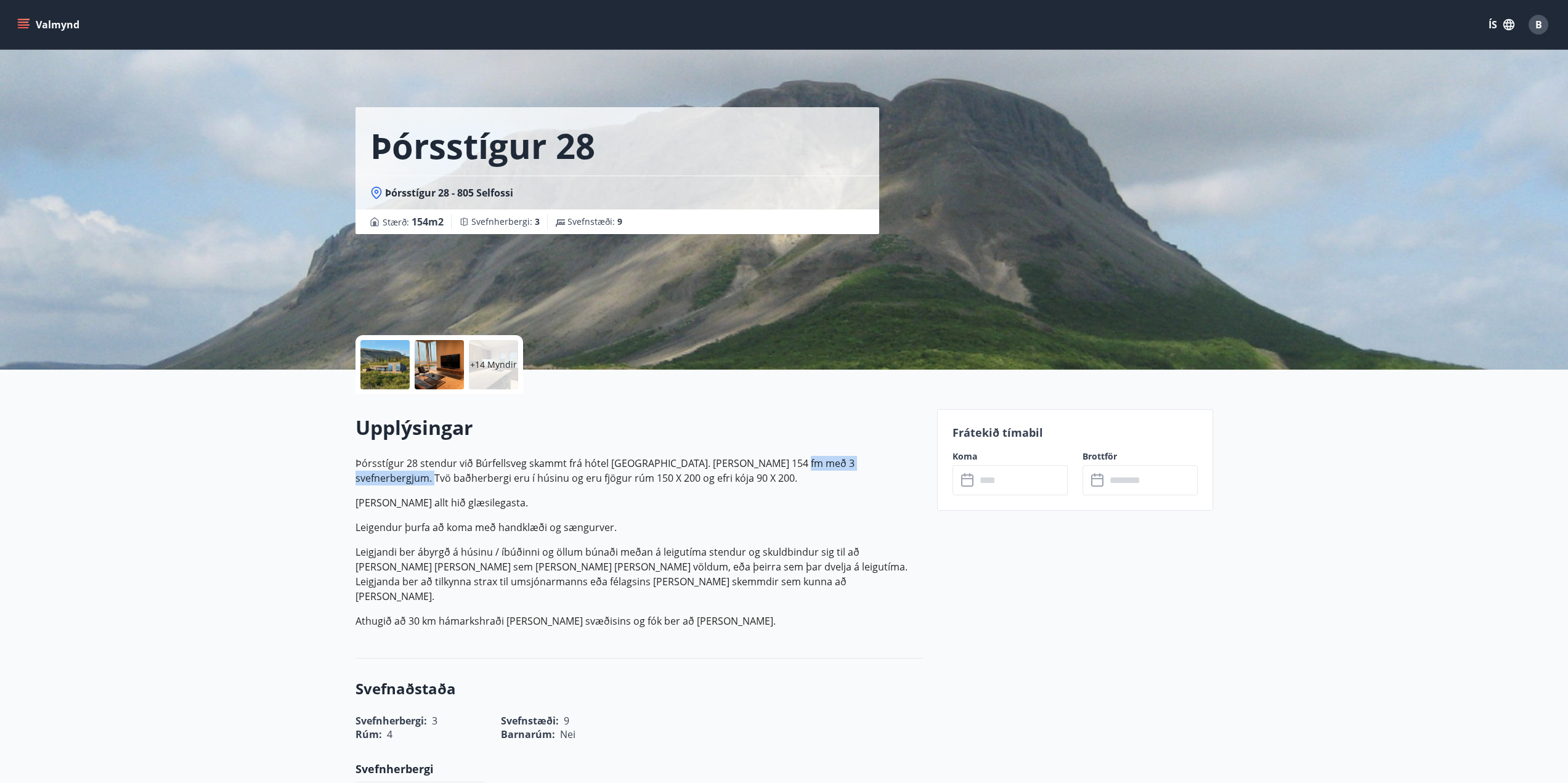
click at [914, 469] on p "Þórsstígur 28 stendur við Búrfellsveg skammt frá hótel [GEOGRAPHIC_DATA]. [PERS…" at bounding box center [639, 471] width 567 height 29
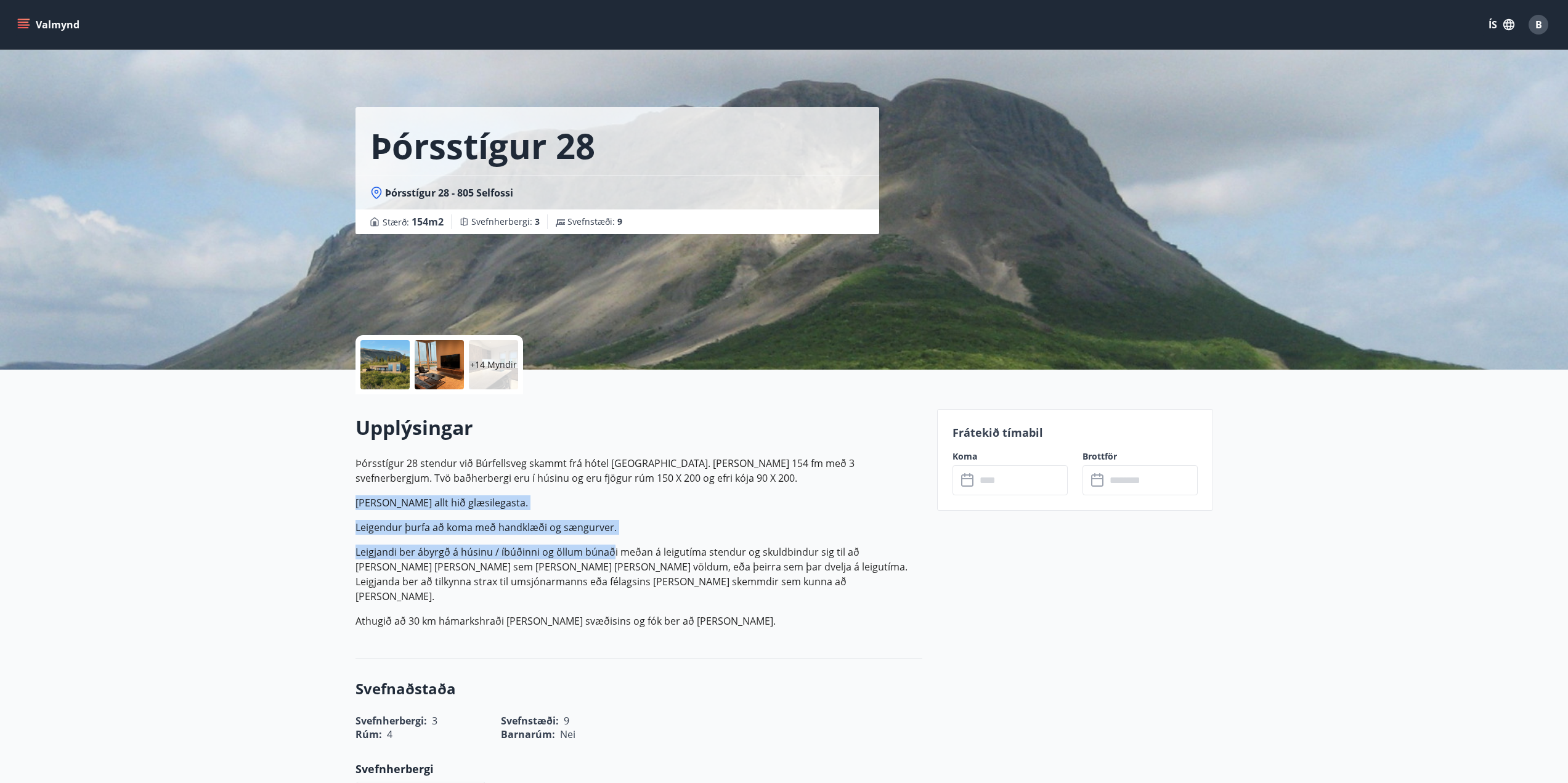
drag, startPoint x: 397, startPoint y: 508, endPoint x: 610, endPoint y: 543, distance: 215.9
click at [610, 543] on p "Þórsstígur 28 stendur við Búrfellsveg skammt frá hótel [GEOGRAPHIC_DATA]. [PERS…" at bounding box center [639, 542] width 567 height 172
drag, startPoint x: 405, startPoint y: 530, endPoint x: 683, endPoint y: 553, distance: 278.9
click at [683, 553] on p "Þórsstígur 28 stendur við Búrfellsveg skammt frá hótel [GEOGRAPHIC_DATA]. [PERS…" at bounding box center [639, 542] width 567 height 172
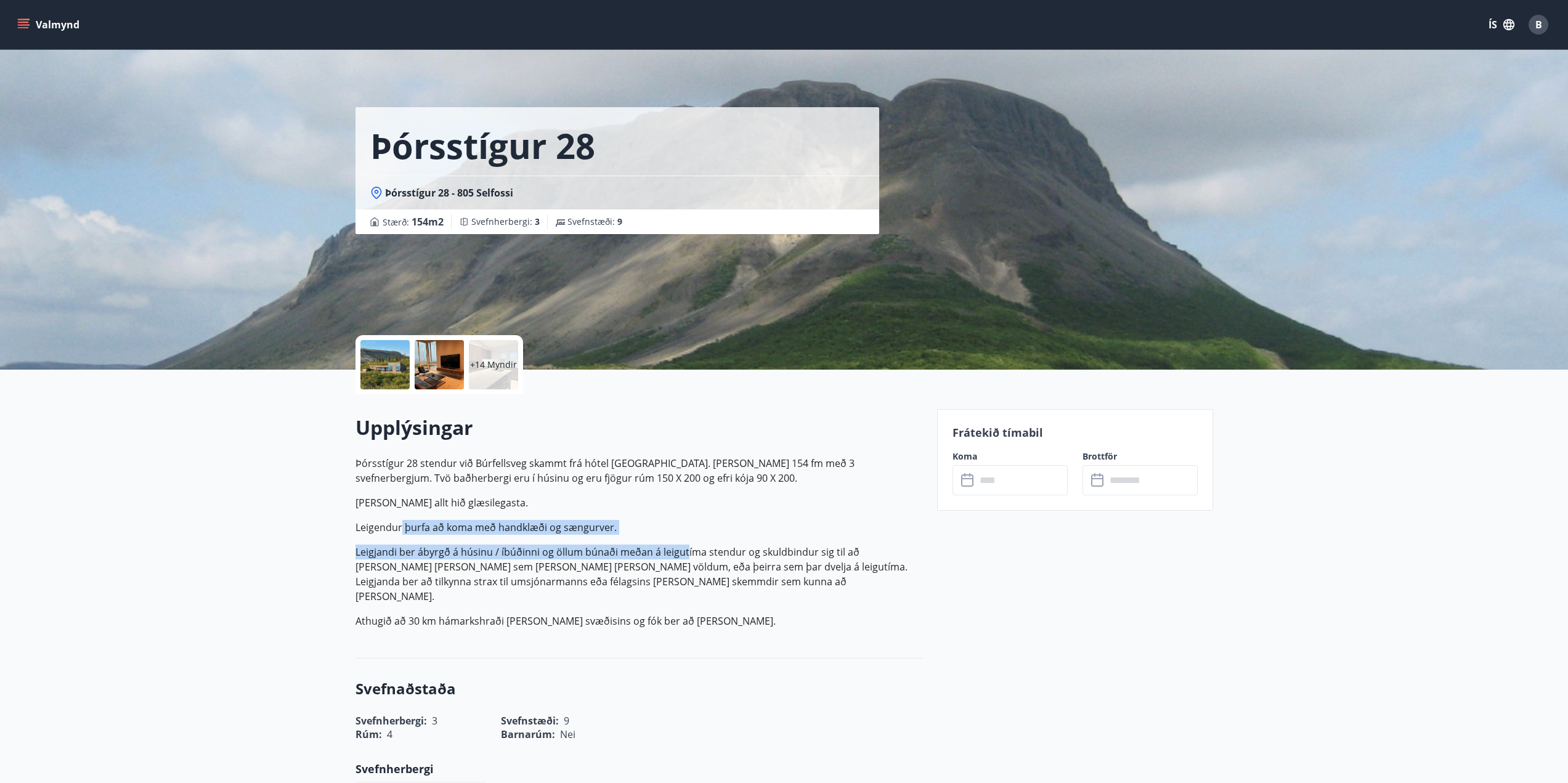
click at [683, 553] on p "Leigjandi ber ábyrgð á húsinu / íbúðinni og öllum búnaði meðan á leigutíma sten…" at bounding box center [639, 575] width 567 height 59
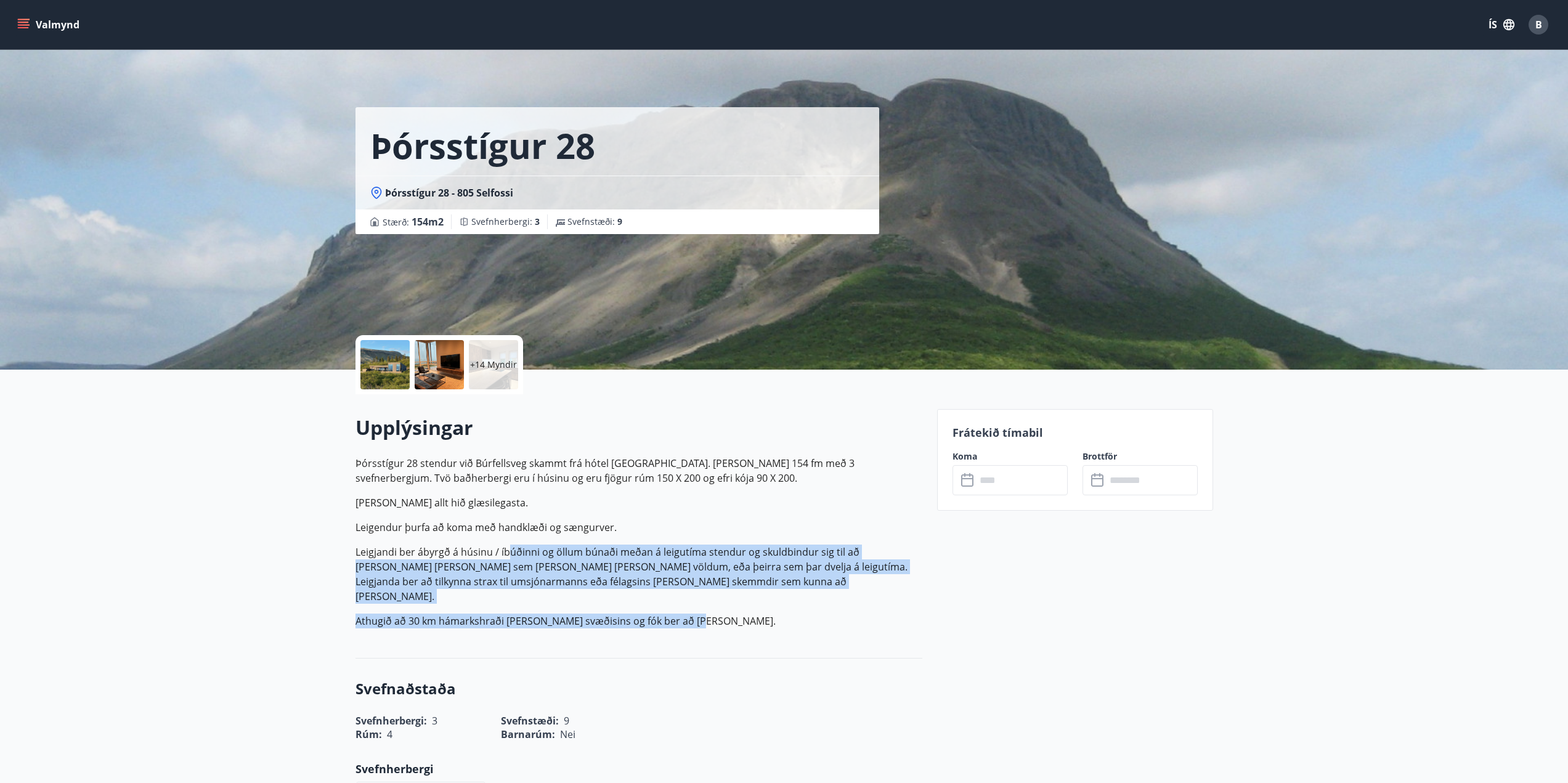
drag, startPoint x: 550, startPoint y: 551, endPoint x: 688, endPoint y: 608, distance: 149.3
click at [688, 608] on p "Þórsstígur 28 stendur við Búrfellsveg skammt frá hótel [GEOGRAPHIC_DATA]. [PERS…" at bounding box center [639, 542] width 567 height 172
click at [688, 614] on p "Athugið að 30 km hámarkshraði [PERSON_NAME] svæðisins og fók ber að [PERSON_NAM…" at bounding box center [639, 621] width 567 height 15
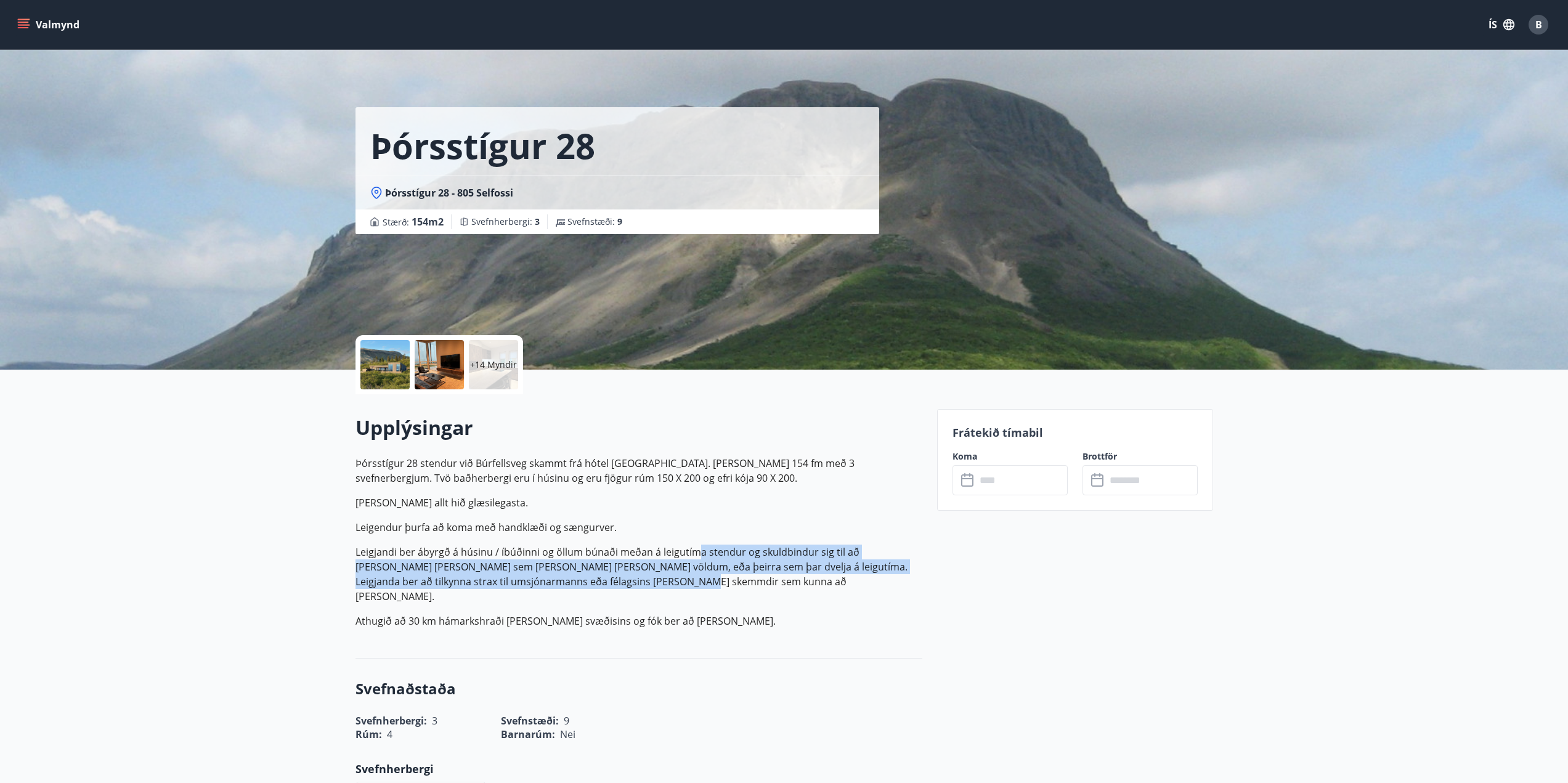
drag, startPoint x: 697, startPoint y: 549, endPoint x: 815, endPoint y: 584, distance: 123.1
click at [815, 584] on p "Leigjandi ber ábyrgð á húsinu / íbúðinni og öllum búnaði meðan á leigutíma sten…" at bounding box center [639, 575] width 567 height 59
drag, startPoint x: 404, startPoint y: 574, endPoint x: 640, endPoint y: 584, distance: 236.2
click at [640, 584] on p "Leigjandi ber ábyrgð á húsinu / íbúðinni og öllum búnaði meðan á leigutíma sten…" at bounding box center [639, 575] width 567 height 59
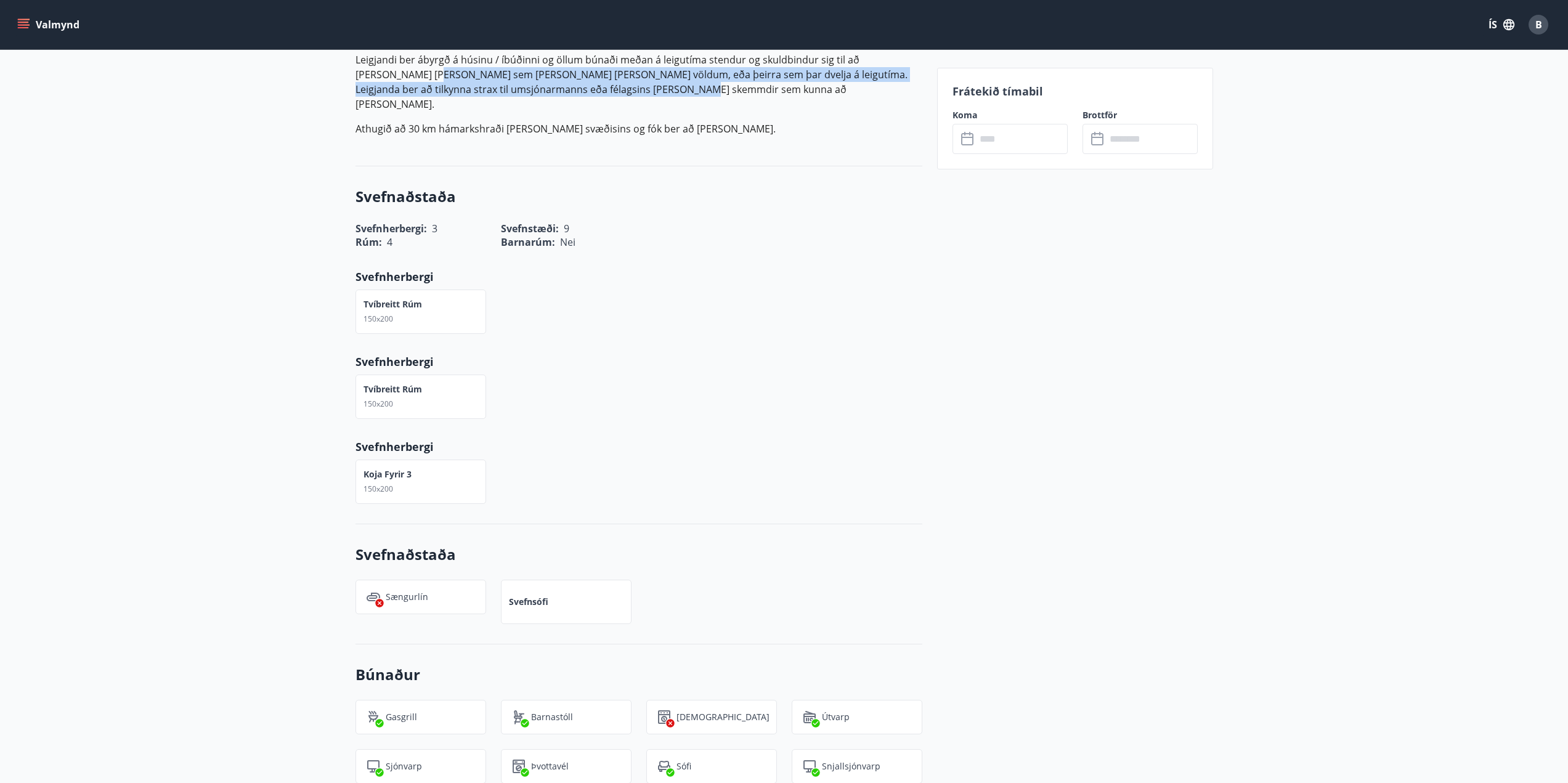
scroll to position [493, 0]
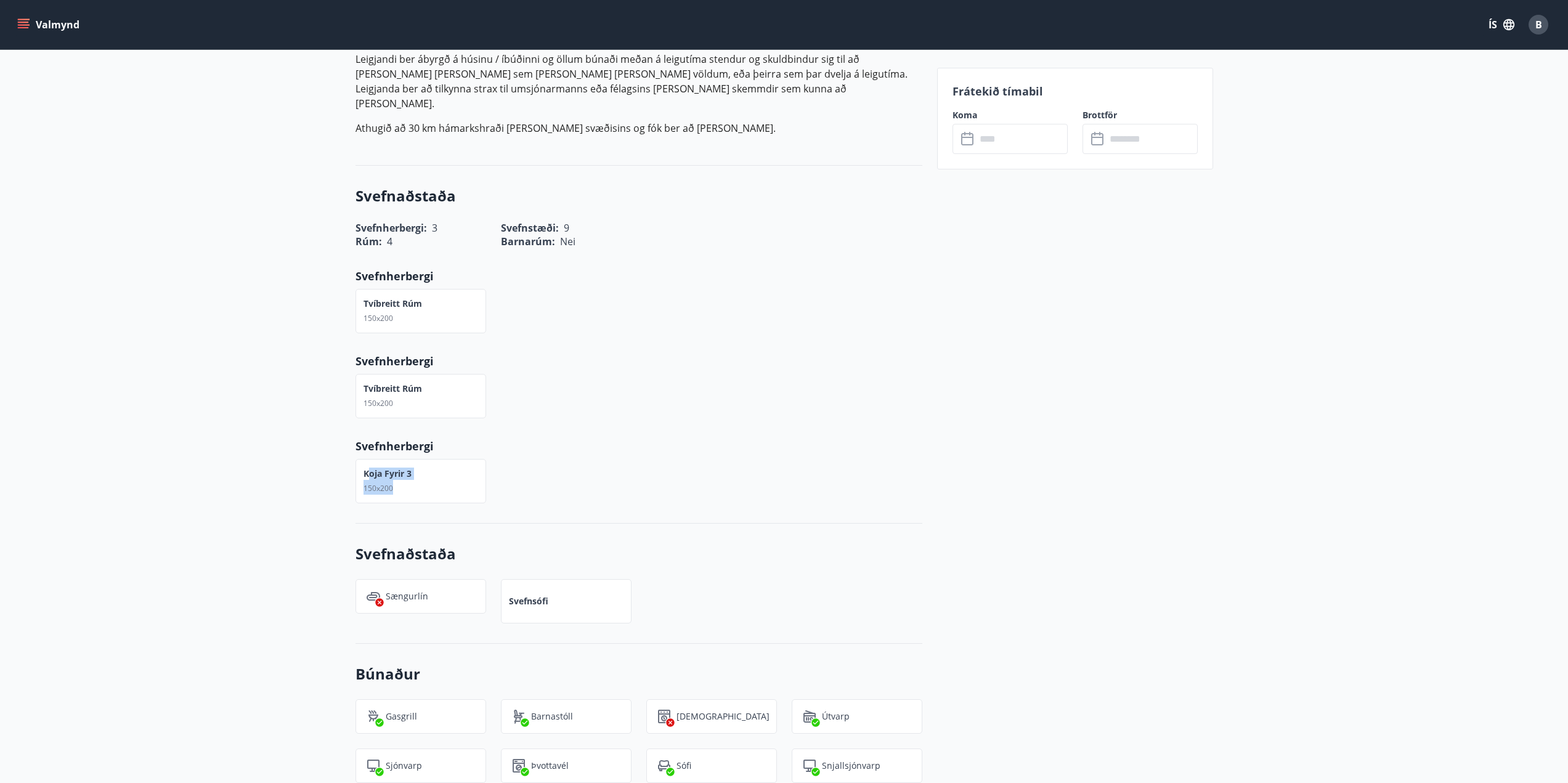
drag, startPoint x: 367, startPoint y: 457, endPoint x: 417, endPoint y: 473, distance: 52.5
click at [416, 473] on div "Koja fyrir 3 150x200" at bounding box center [421, 481] width 131 height 44
click at [417, 473] on div "Koja fyrir 3 150x200" at bounding box center [421, 481] width 131 height 44
drag, startPoint x: 417, startPoint y: 473, endPoint x: 360, endPoint y: 288, distance: 193.6
click at [360, 288] on div "Svefnaðstaða Svefnherbergi : 3 Svefnstæði : 9 Rúm : 4 Barnarúm : Nei Svefnherbe…" at bounding box center [639, 345] width 567 height 358
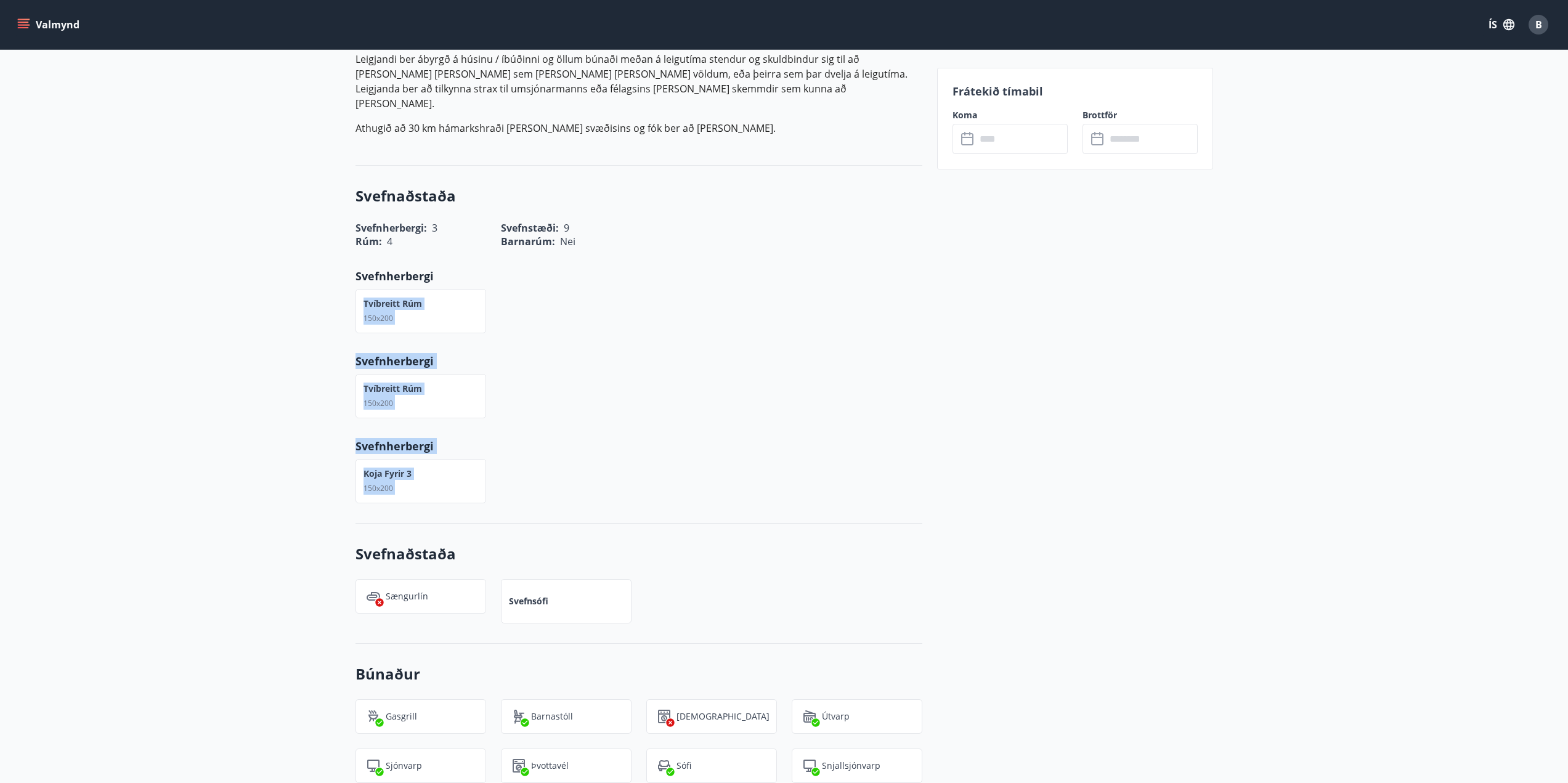
click at [360, 289] on div "Tvíbreitt rúm 150x200" at bounding box center [421, 311] width 131 height 44
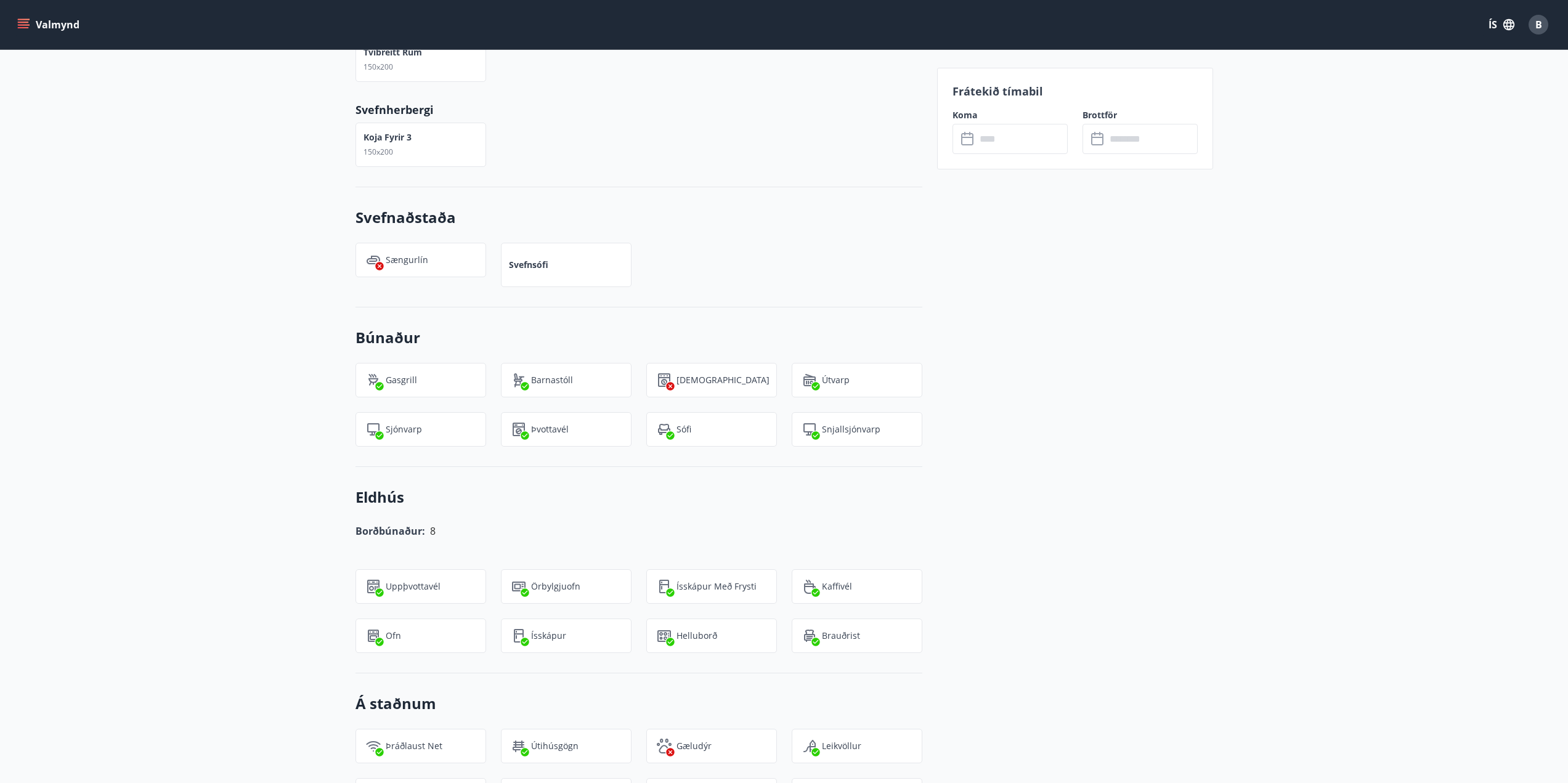
scroll to position [386, 0]
